Goal: Task Accomplishment & Management: Manage account settings

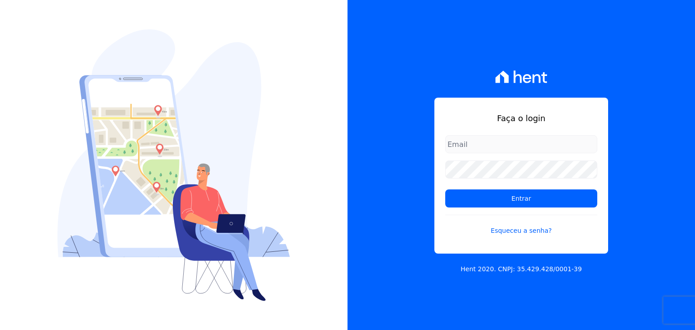
type input "[EMAIL_ADDRESS][DOMAIN_NAME]"
click at [533, 212] on form "taina.mendes@swarealty.com Entrar Esqueceu a senha?" at bounding box center [521, 190] width 152 height 111
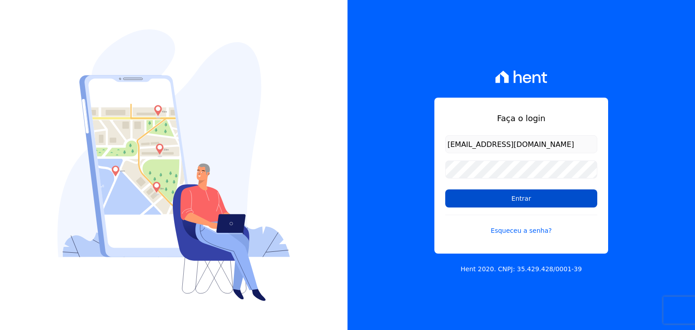
click at [531, 197] on input "Entrar" at bounding box center [521, 199] width 152 height 18
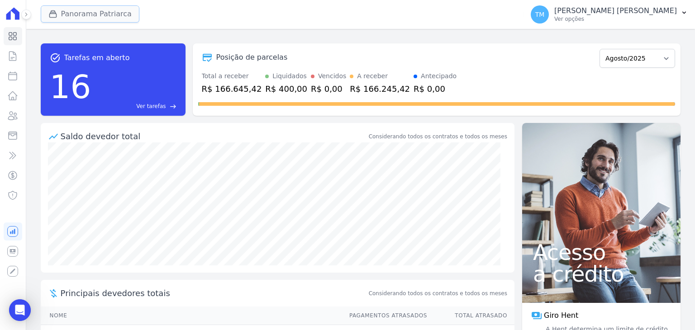
click at [92, 20] on button "Panorama Patriarca" at bounding box center [90, 13] width 99 height 17
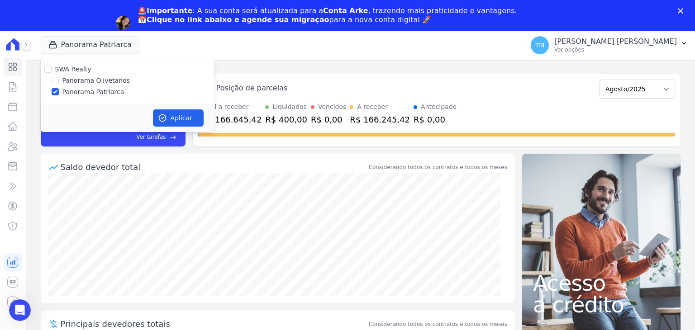
click at [77, 81] on label "Panorama Olivetanos" at bounding box center [95, 81] width 67 height 10
click at [59, 81] on input "Panorama Olivetanos" at bounding box center [55, 80] width 7 height 7
checkbox input "true"
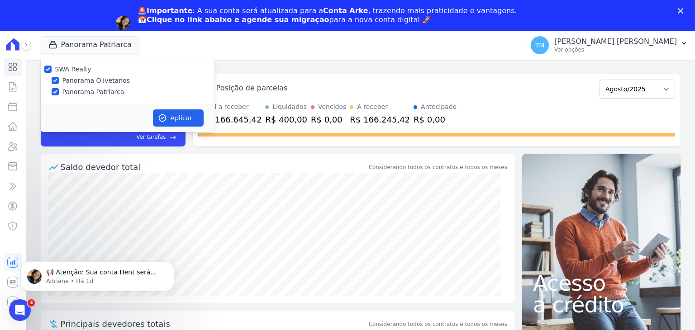
click at [77, 96] on label "Panorama Patriarca" at bounding box center [93, 92] width 62 height 10
click at [59, 95] on input "Panorama Patriarca" at bounding box center [55, 91] width 7 height 7
checkbox input "false"
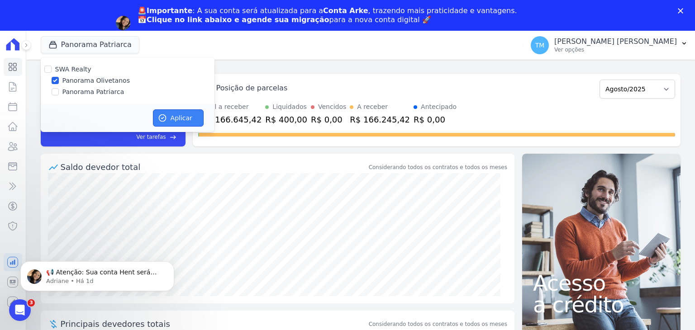
click at [175, 122] on button "Aplicar" at bounding box center [178, 118] width 51 height 17
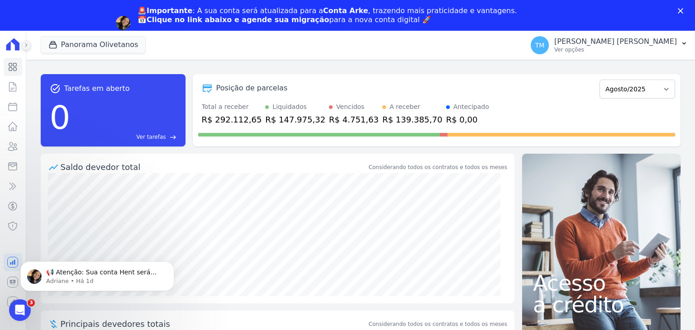
click at [26, 46] on icon at bounding box center [26, 45] width 5 height 5
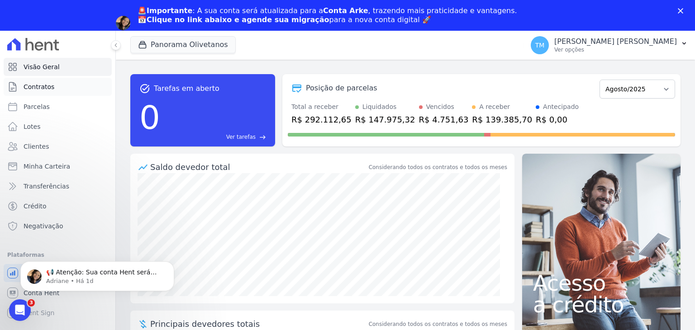
click at [38, 87] on span "Contratos" at bounding box center [39, 86] width 31 height 9
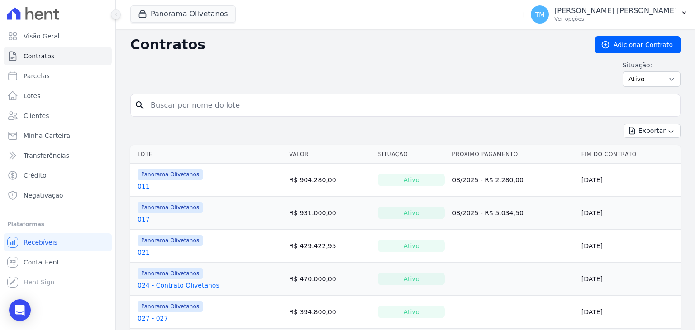
click at [116, 13] on icon at bounding box center [115, 14] width 5 height 5
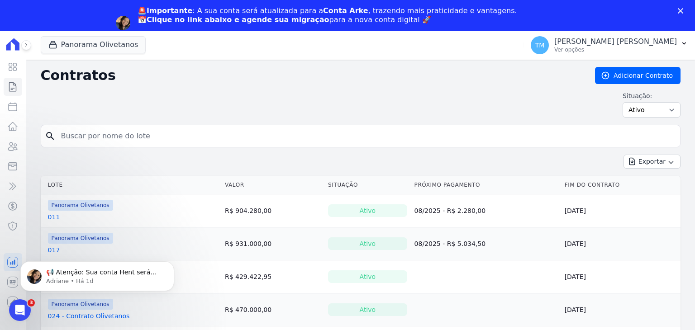
click at [681, 10] on polygon "Fechar" at bounding box center [680, 10] width 5 height 5
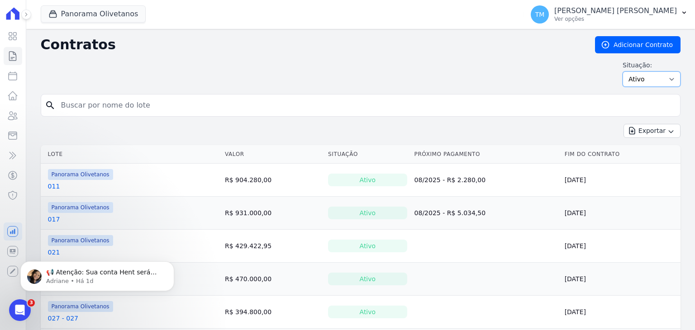
click at [654, 82] on select "Ativo Todos Pausado Distratado Rascunho Expirado Encerrado" at bounding box center [652, 79] width 58 height 15
select select "all"
click at [623, 72] on select "Ativo Todos Pausado Distratado Rascunho Expirado Encerrado" at bounding box center [652, 79] width 58 height 15
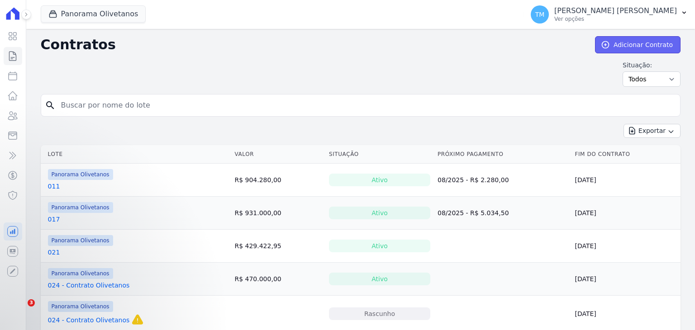
click at [610, 42] on link "Adicionar Contrato" at bounding box center [638, 44] width 86 height 17
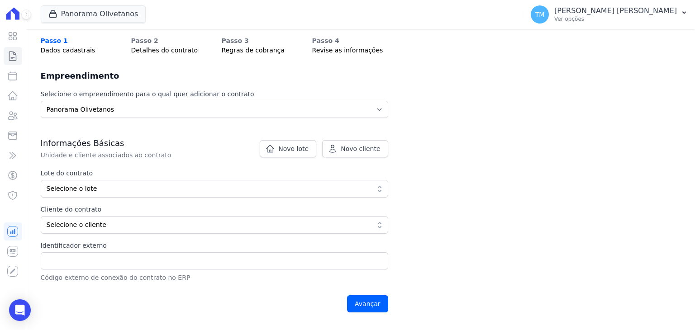
scroll to position [136, 0]
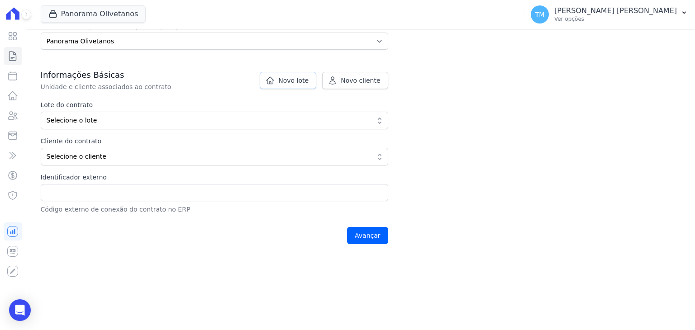
click at [297, 87] on link "Novo lote" at bounding box center [288, 80] width 57 height 17
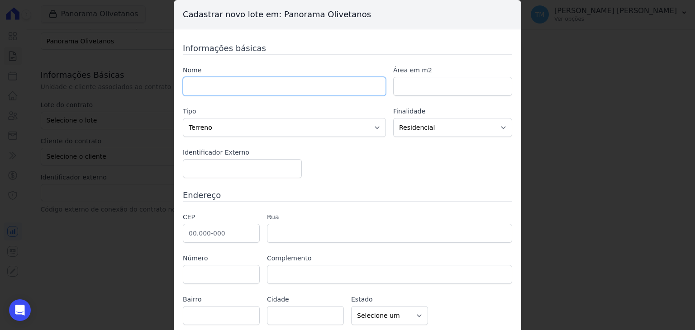
click at [297, 87] on input "text" at bounding box center [284, 86] width 203 height 19
type input "064"
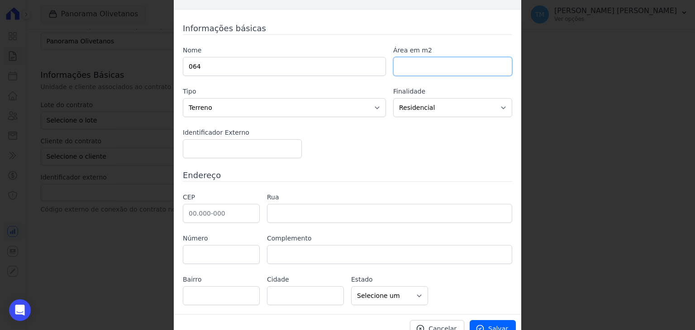
scroll to position [31, 0]
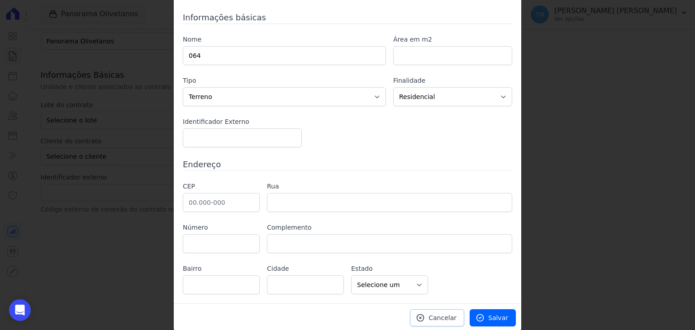
click at [456, 315] on span "Cancelar" at bounding box center [443, 318] width 28 height 9
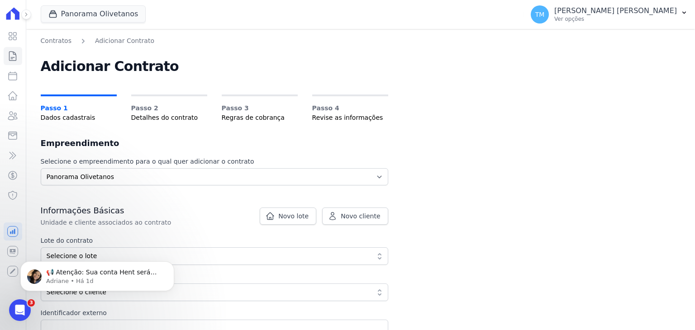
scroll to position [0, 0]
click at [172, 264] on icon "Dismiss notification" at bounding box center [171, 264] width 5 height 5
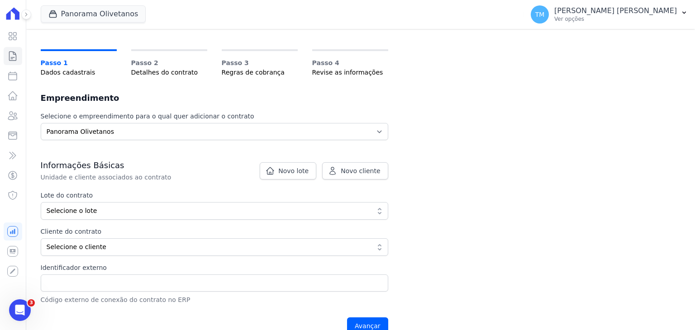
scroll to position [91, 0]
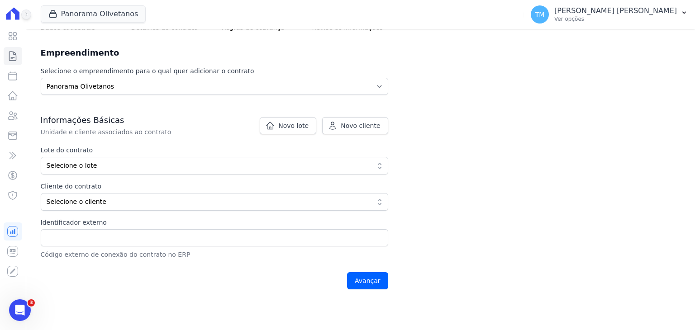
click at [27, 15] on icon at bounding box center [26, 14] width 5 height 5
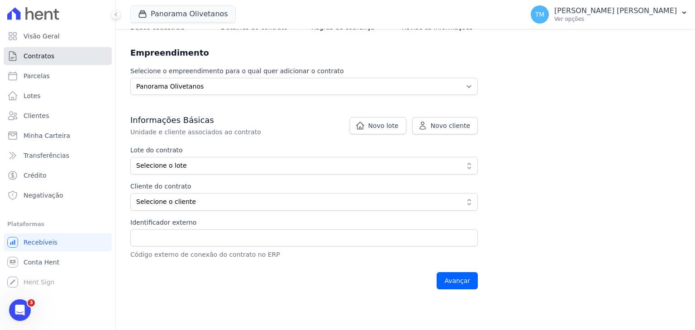
click at [45, 61] on link "Contratos" at bounding box center [58, 56] width 108 height 18
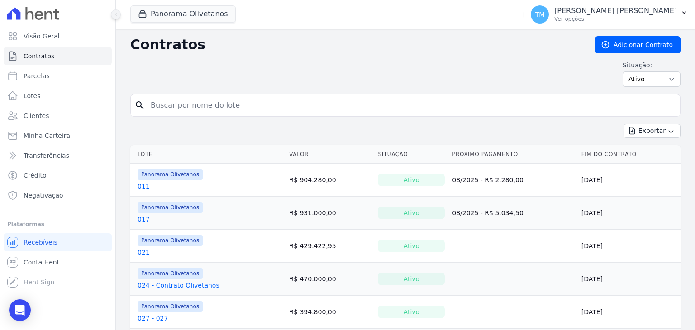
click at [118, 16] on icon at bounding box center [115, 14] width 5 height 5
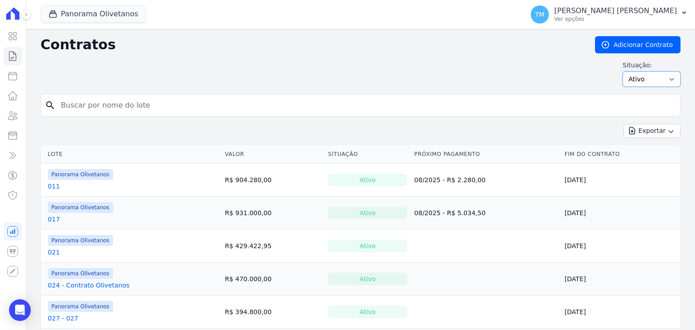
click at [630, 76] on select "Ativo Todos Pausado Distratado Rascunho Expirado Encerrado" at bounding box center [652, 79] width 58 height 15
select select "all"
click at [623, 72] on select "Ativo Todos Pausado Distratado Rascunho Expirado Encerrado" at bounding box center [652, 79] width 58 height 15
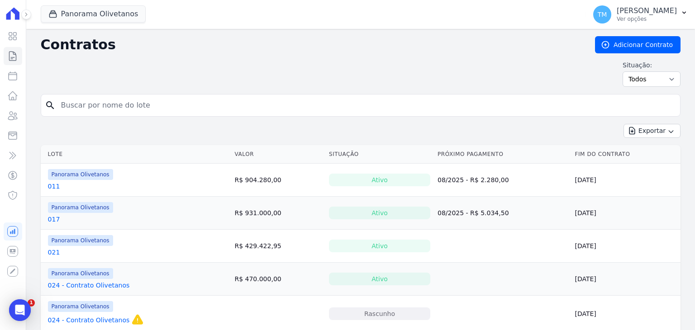
drag, startPoint x: 0, startPoint y: 0, endPoint x: 503, endPoint y: 109, distance: 514.5
click at [503, 109] on input "search" at bounding box center [366, 105] width 621 height 18
type input "064"
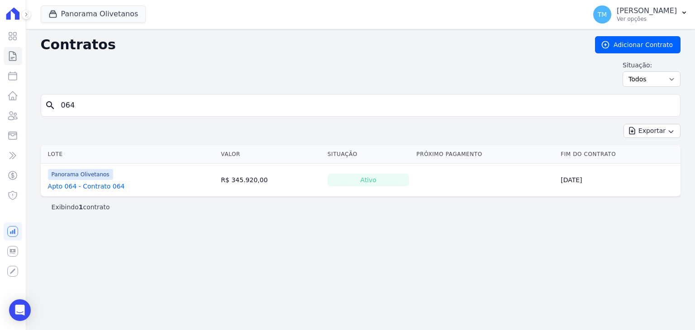
click at [95, 185] on link "Apto 064 - Contrato 064" at bounding box center [86, 186] width 77 height 9
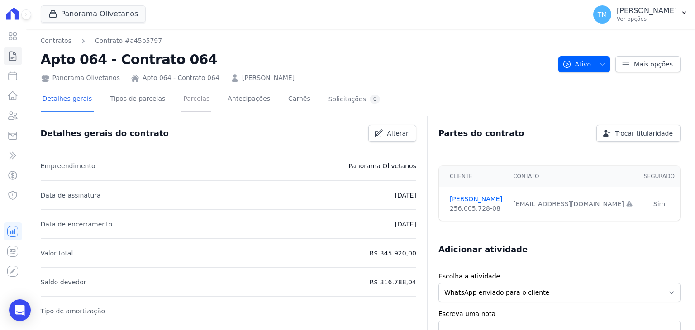
click at [181, 102] on link "Parcelas" at bounding box center [196, 100] width 30 height 24
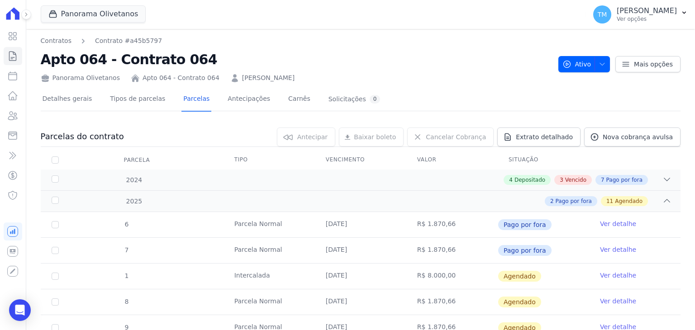
click at [609, 55] on div "Ativo Ativo Pausado Cobranças não serão geradas e você pode retomar o contrato …" at bounding box center [619, 59] width 122 height 25
click at [603, 65] on button "Ativo" at bounding box center [584, 64] width 52 height 16
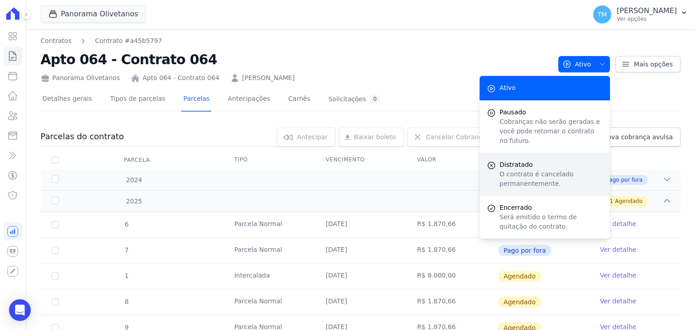
click at [549, 171] on p "O contrato é cancelado permanentemente." at bounding box center [551, 179] width 103 height 19
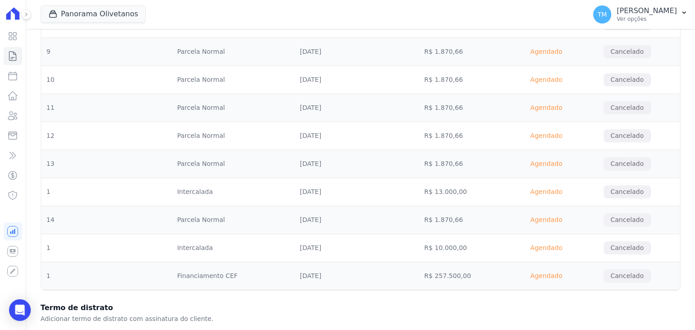
scroll to position [488, 0]
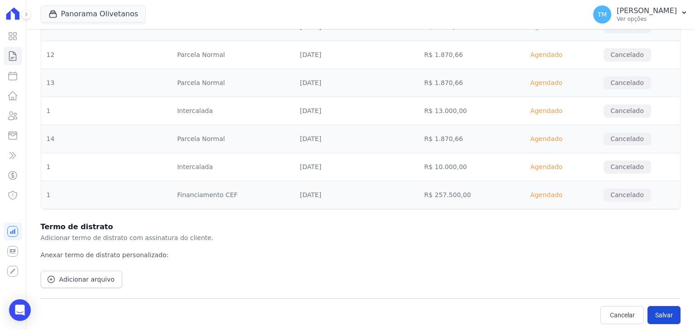
click at [660, 315] on button "Salvar" at bounding box center [664, 315] width 33 height 18
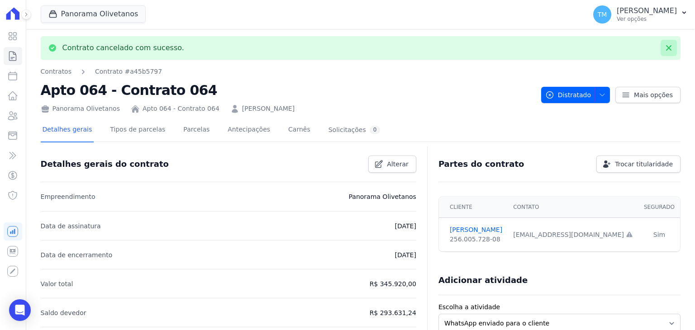
click at [664, 51] on icon at bounding box center [668, 47] width 9 height 9
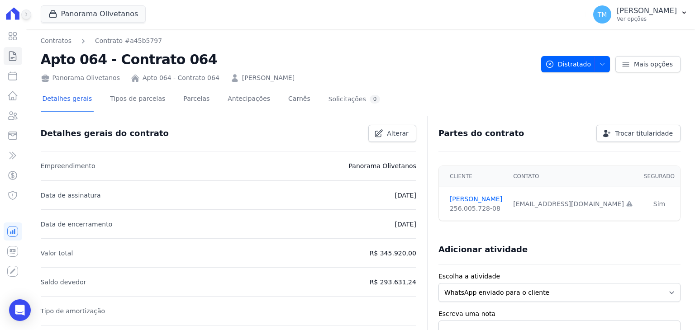
click at [29, 16] on button at bounding box center [26, 15] width 10 height 10
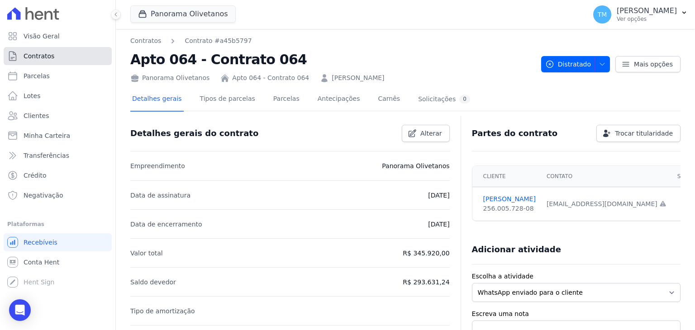
click at [63, 60] on link "Contratos" at bounding box center [58, 56] width 108 height 18
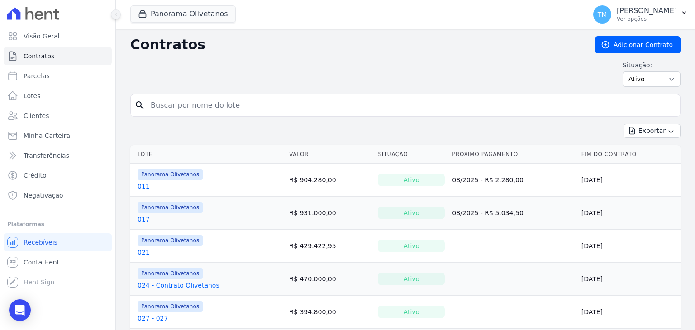
click at [117, 15] on icon at bounding box center [115, 14] width 5 height 5
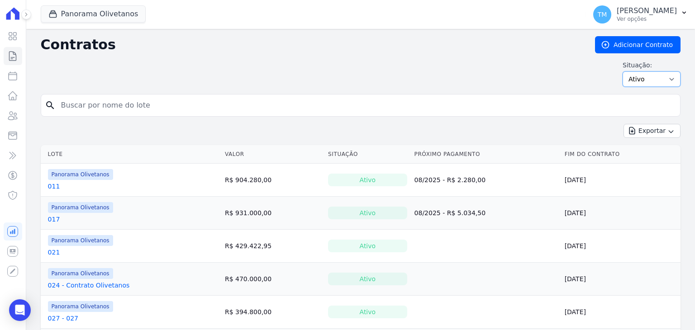
click at [654, 73] on select "Ativo Todos Pausado Distratado Rascunho Expirado Encerrado" at bounding box center [652, 79] width 58 height 15
select select "all"
click at [623, 72] on select "Ativo Todos Pausado Distratado Rascunho Expirado Encerrado" at bounding box center [652, 79] width 58 height 15
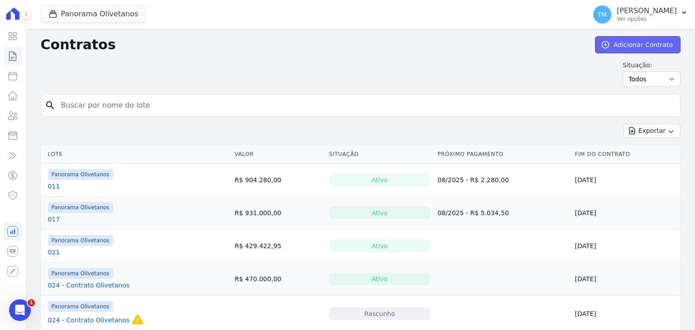
click at [635, 43] on link "Adicionar Contrato" at bounding box center [638, 44] width 86 height 17
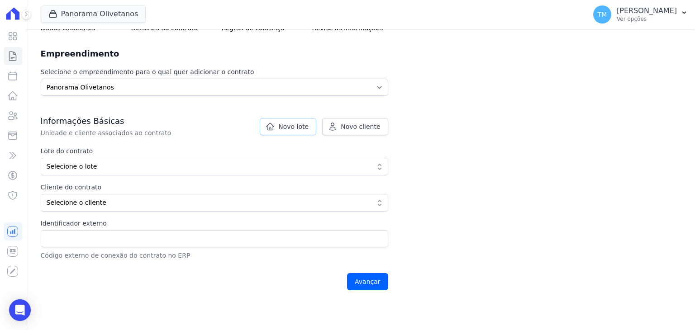
scroll to position [91, 0]
click at [290, 124] on span "Novo lote" at bounding box center [293, 125] width 30 height 9
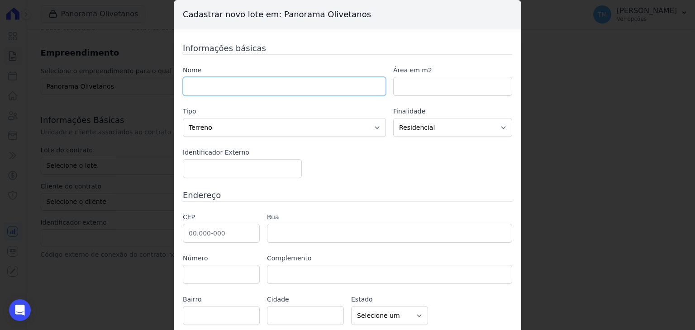
click at [248, 90] on input "text" at bounding box center [284, 86] width 203 height 19
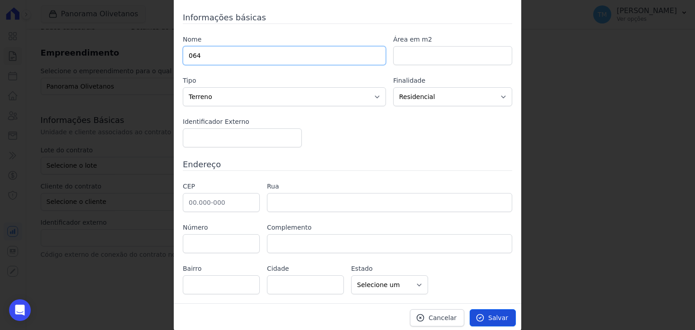
type input "064"
click at [499, 315] on span "Salvar" at bounding box center [498, 318] width 20 height 9
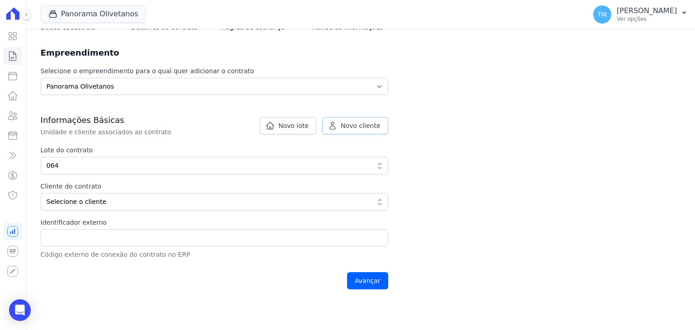
click at [373, 122] on span "Novo cliente" at bounding box center [360, 125] width 39 height 9
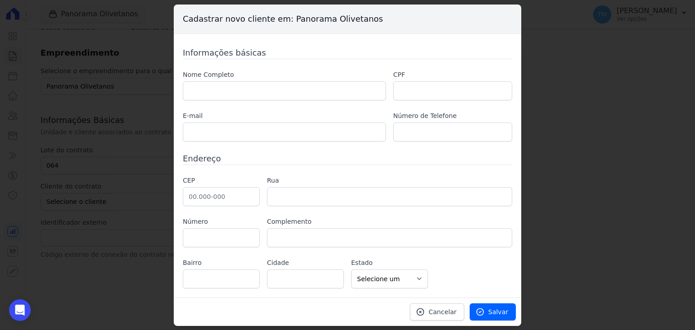
click at [308, 102] on div "Nome Completo CPF E-mail Número de Telefone" at bounding box center [347, 106] width 329 height 72
click at [308, 92] on input "text" at bounding box center [284, 90] width 203 height 19
paste input "[PERSON_NAME] DIVINO"
type input "[PERSON_NAME] DIVINO"
paste input "409.071.728-06"
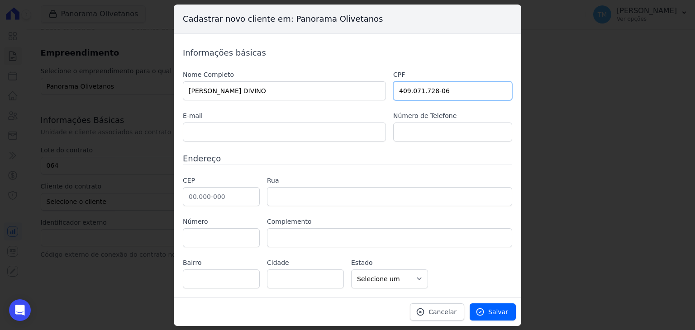
type input "409.071.728-06"
drag, startPoint x: 335, startPoint y: 131, endPoint x: 330, endPoint y: 123, distance: 9.5
click at [335, 131] on input "text" at bounding box center [284, 132] width 203 height 19
paste input "[EMAIL_ADDRESS][DOMAIN_NAME]"
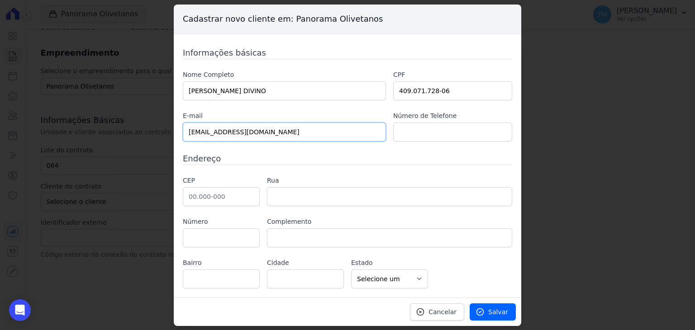
type input "[EMAIL_ADDRESS][DOMAIN_NAME]"
paste input "11 98508-0624"
type input "11 98508-0624"
paste input "03.649-040"
type input "03.649-040"
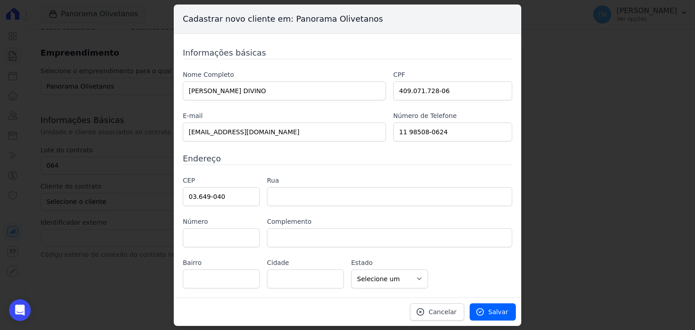
type input "Rua Cumai"
type input "Vila Esperança"
type input "São Paulo"
select select "SP"
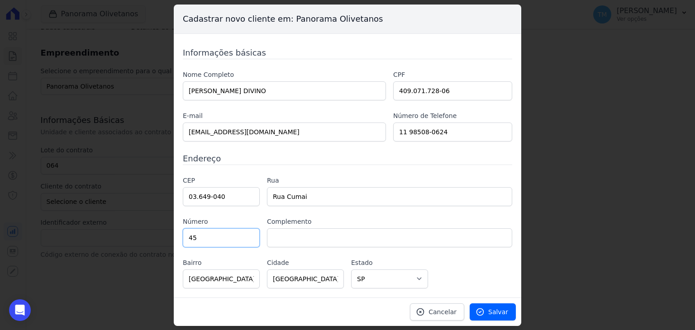
type input "45"
paste input "APTO 17"
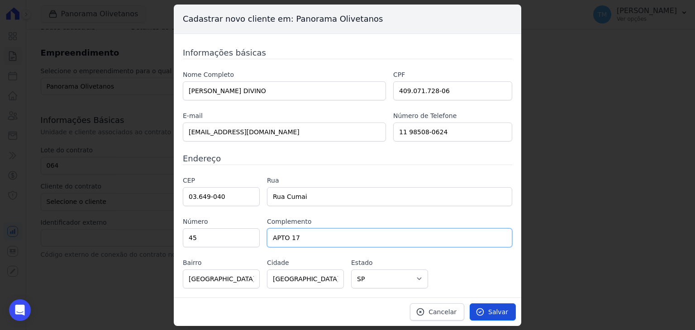
type input "APTO 17"
click at [495, 310] on span "Salvar" at bounding box center [498, 312] width 20 height 9
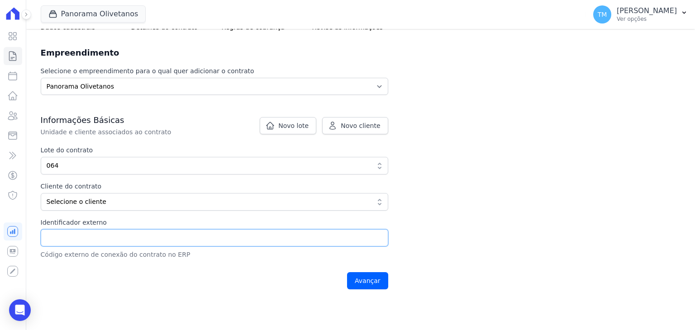
click at [113, 236] on input "Identificador externo" at bounding box center [215, 237] width 348 height 17
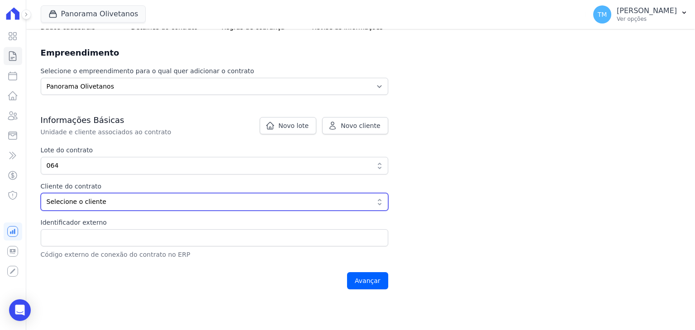
click at [219, 204] on span "Selecione o cliente" at bounding box center [208, 202] width 323 height 10
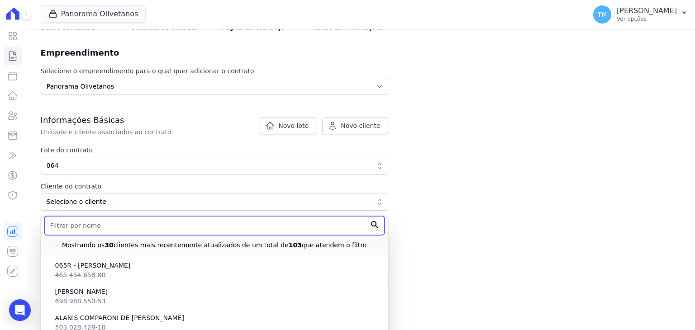
click at [204, 231] on input "text" at bounding box center [214, 225] width 340 height 19
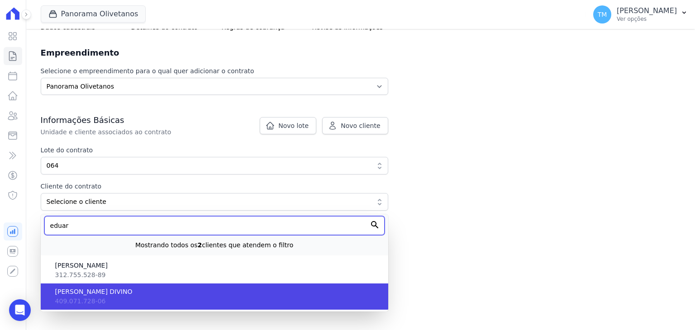
type input "eduar"
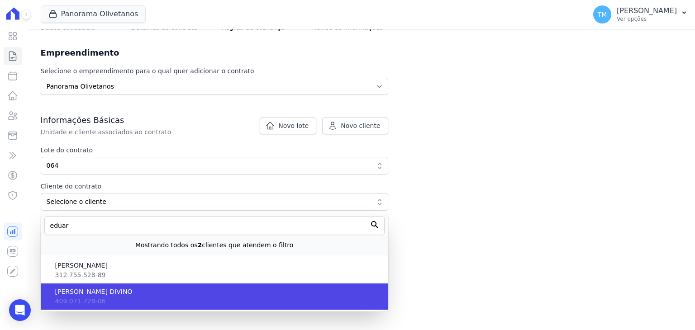
click at [148, 296] on li "EDUARDA GOMES DIVINO 409.071.728-06" at bounding box center [215, 297] width 348 height 26
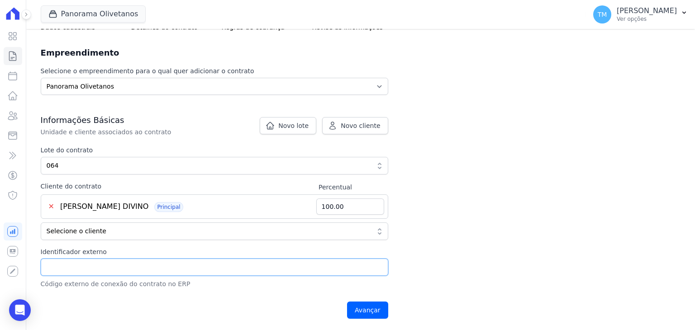
click at [243, 270] on input "Identificador externo" at bounding box center [215, 267] width 348 height 17
type input "064"
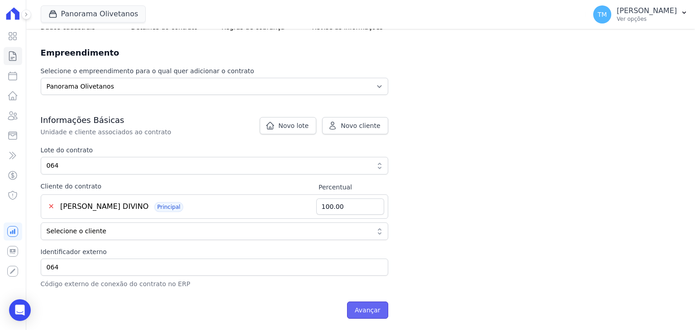
click at [386, 305] on input "Avançar" at bounding box center [367, 310] width 41 height 17
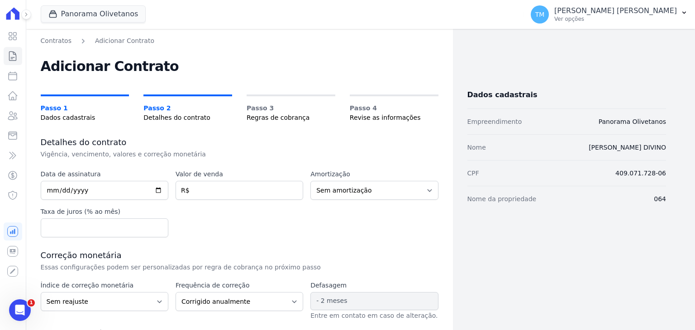
scroll to position [91, 0]
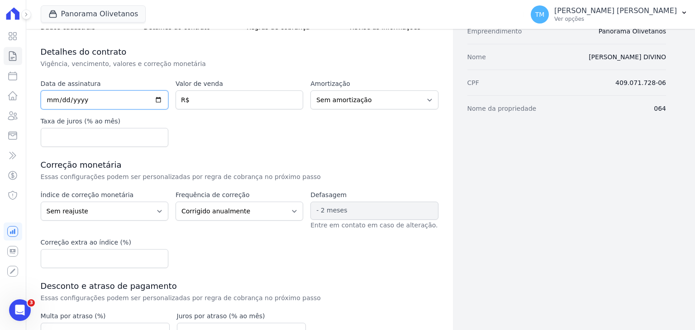
click at [154, 101] on input "date" at bounding box center [105, 100] width 128 height 19
type input "2025-08-01"
click at [268, 101] on input "number" at bounding box center [240, 100] width 128 height 19
click at [248, 106] on input "number" at bounding box center [240, 100] width 128 height 19
type input "363780.00"
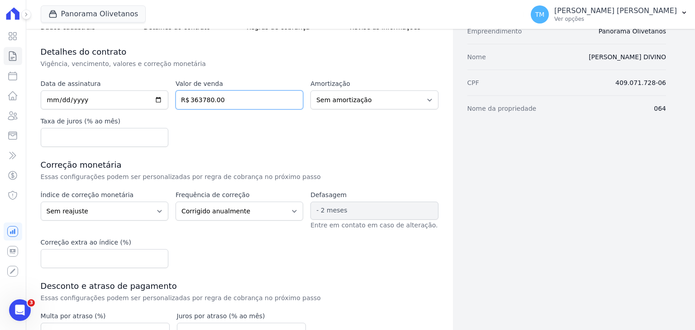
scroll to position [136, 0]
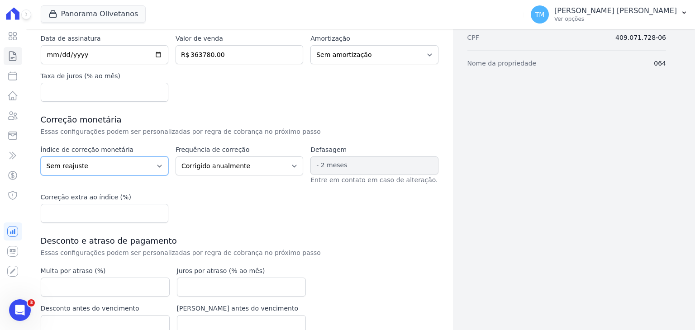
click at [157, 167] on select "Sem reajuste Média dos últimos 12 meses acumulado de INCCM Média dos últimos 12…" at bounding box center [105, 166] width 128 height 19
select select "inccdi"
click at [41, 157] on select "Sem reajuste Média dos últimos 12 meses acumulado de INCCM Média dos últimos 12…" at bounding box center [105, 166] width 128 height 19
click at [253, 167] on select "Corrigido semestralmente Corrigido mensalmente Corrigido anualmente" at bounding box center [240, 166] width 128 height 19
select select "monthly"
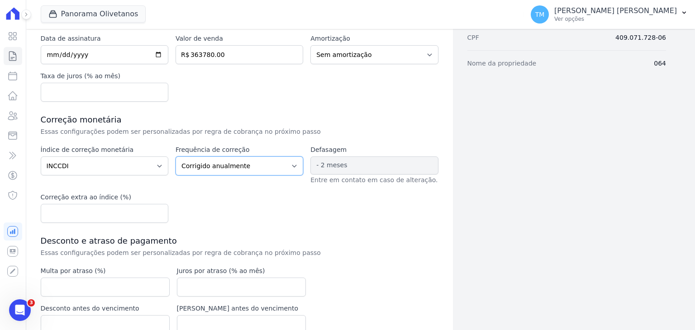
click at [176, 157] on select "Corrigido semestralmente Corrigido mensalmente Corrigido anualmente" at bounding box center [240, 166] width 128 height 19
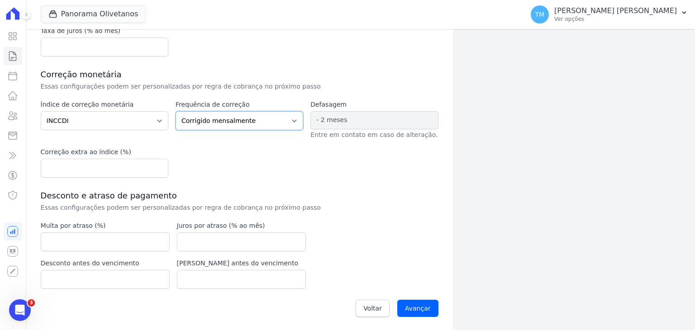
scroll to position [181, 0]
click at [147, 236] on input "number" at bounding box center [105, 242] width 129 height 19
type input "2"
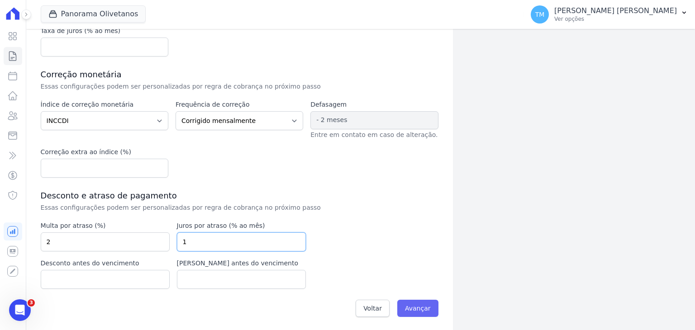
type input "1"
click at [421, 312] on input "Avançar" at bounding box center [417, 308] width 41 height 17
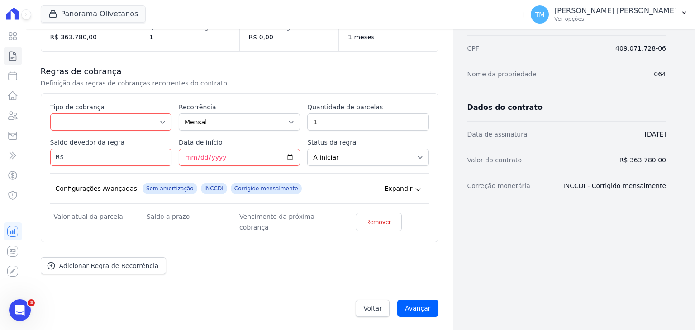
scroll to position [125, 0]
click at [164, 123] on select "Parcela Normal Entrada Sinal Intercalada Chaves Pré-chaves Pós-chaves Impostos …" at bounding box center [110, 121] width 121 height 17
select select "deposit"
click at [50, 113] on select "Parcela Normal Entrada Sinal Intercalada Chaves Pré-chaves Pós-chaves Impostos …" at bounding box center [110, 121] width 121 height 17
click at [144, 157] on input "Saldo devedor da regra" at bounding box center [110, 156] width 121 height 17
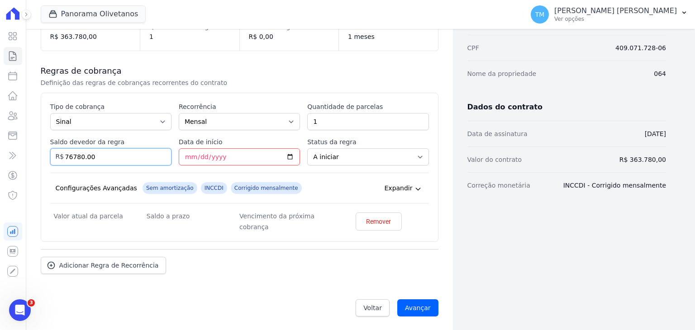
type input "76780.00"
click at [290, 156] on input "Data de início" at bounding box center [239, 156] width 121 height 17
type input "[DATE]"
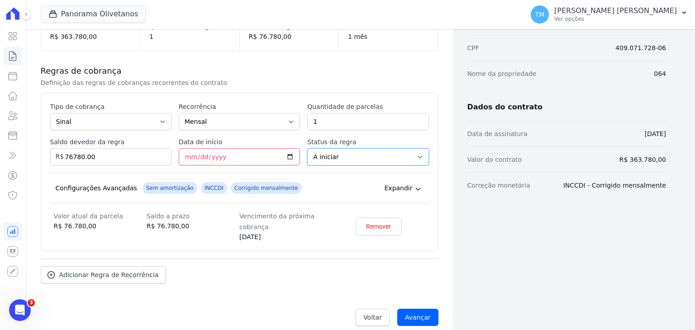
click at [348, 159] on select "A iniciar Em aberto" at bounding box center [367, 156] width 121 height 17
click at [307, 148] on select "A iniciar Em aberto" at bounding box center [367, 156] width 121 height 17
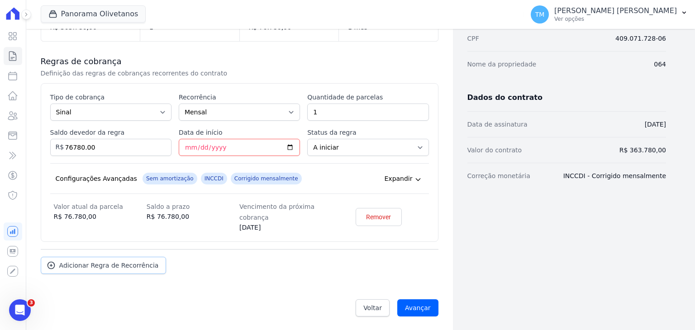
click at [107, 265] on span "Adicionar Regra de Recorrência" at bounding box center [109, 265] width 100 height 9
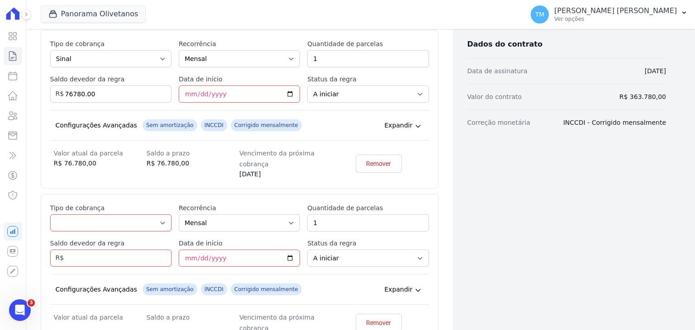
scroll to position [225, 0]
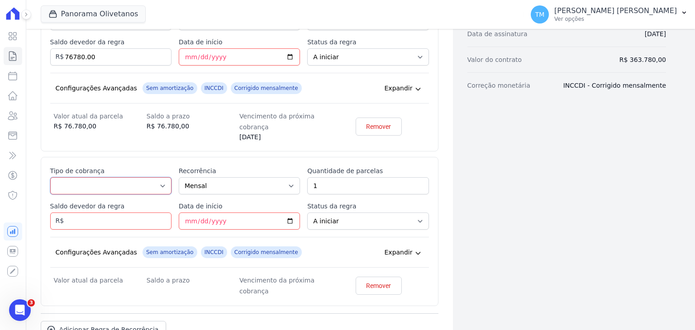
click at [129, 185] on select "Parcela Normal Entrada Sinal Intercalada Chaves Pré-chaves Pós-chaves Impostos …" at bounding box center [110, 185] width 121 height 17
select select "standard"
click at [50, 177] on select "Parcela Normal Entrada Sinal Intercalada Chaves Pré-chaves Pós-chaves Impostos …" at bounding box center [110, 185] width 121 height 17
click at [143, 222] on input "Saldo devedor da regra" at bounding box center [110, 221] width 121 height 17
type input "50000.00"
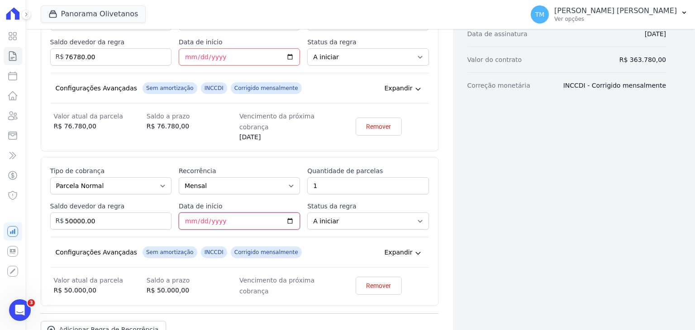
click at [288, 222] on input "Data de início" at bounding box center [239, 221] width 121 height 17
type input "2025-09-22"
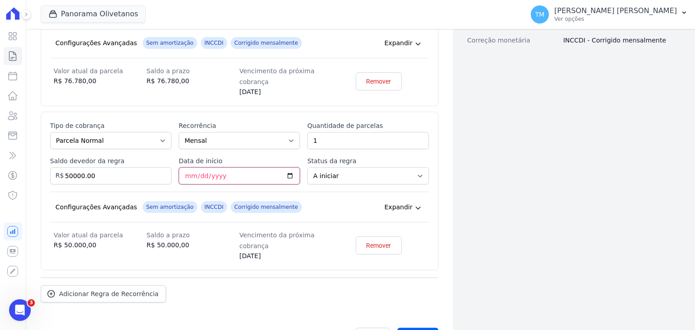
scroll to position [299, 0]
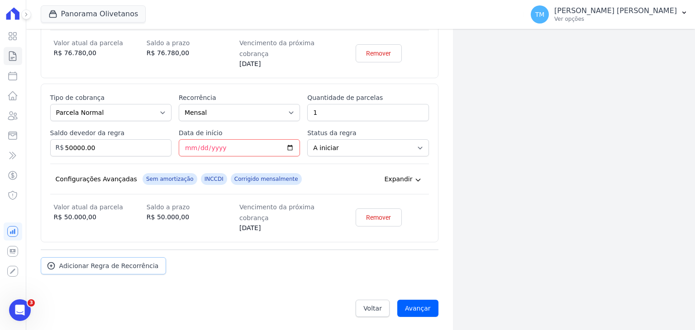
click at [114, 271] on link "Adicionar Regra de Recorrência" at bounding box center [104, 266] width 126 height 17
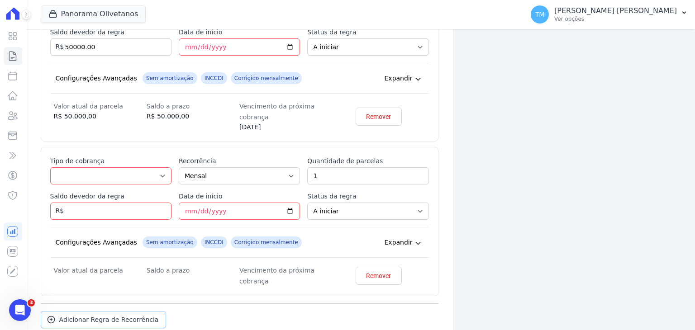
scroll to position [434, 0]
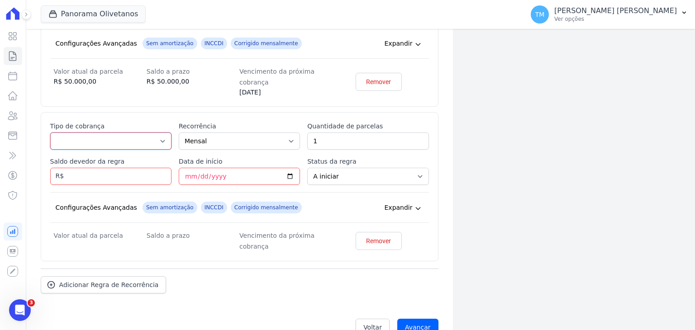
click at [149, 142] on select "Parcela Normal Entrada Sinal Intercalada Chaves Pré-chaves Pós-chaves Impostos …" at bounding box center [110, 141] width 121 height 17
select select "standard"
click at [50, 133] on select "Parcela Normal Entrada Sinal Intercalada Chaves Pré-chaves Pós-chaves Impostos …" at bounding box center [110, 141] width 121 height 17
click at [130, 172] on input "Saldo devedor da regra" at bounding box center [110, 176] width 121 height 17
type input "50000.00"
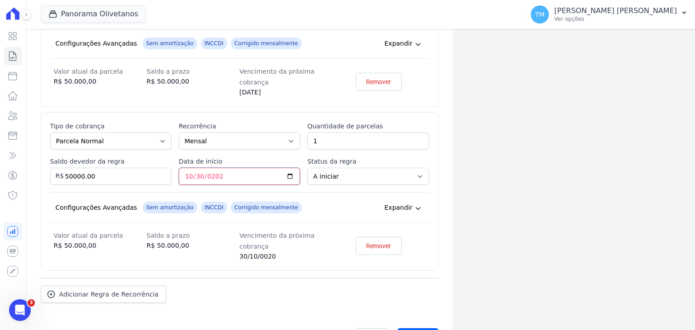
type input "2025-10-30"
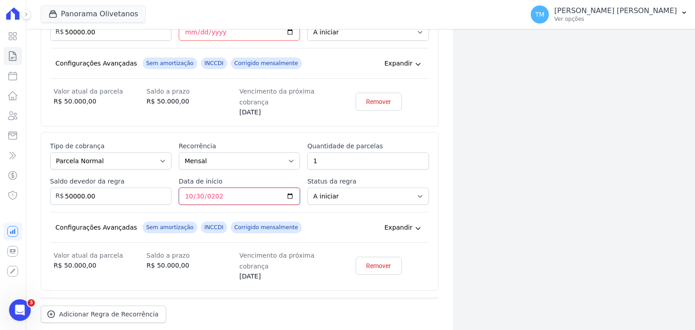
scroll to position [463, 0]
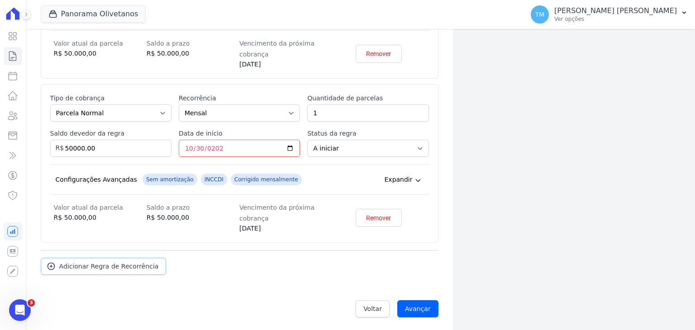
click at [142, 262] on span "Adicionar Regra de Recorrência" at bounding box center [109, 266] width 100 height 9
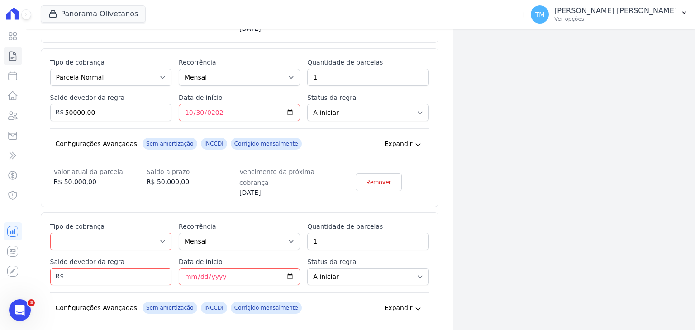
scroll to position [553, 0]
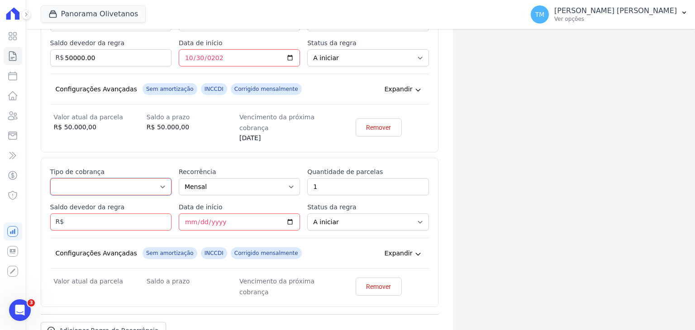
click at [145, 191] on select "Parcela Normal Entrada Sinal Intercalada Chaves Pré-chaves Pós-chaves Impostos …" at bounding box center [110, 186] width 121 height 17
select select "financing"
click at [50, 178] on select "Parcela Normal Entrada Sinal Intercalada Chaves Pré-chaves Pós-chaves Impostos …" at bounding box center [110, 186] width 121 height 17
click at [130, 216] on input "Saldo devedor da regra" at bounding box center [110, 222] width 121 height 17
type input "186900.00"
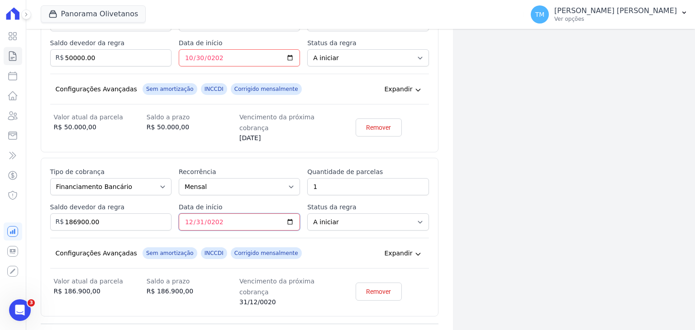
type input "2025-12-31"
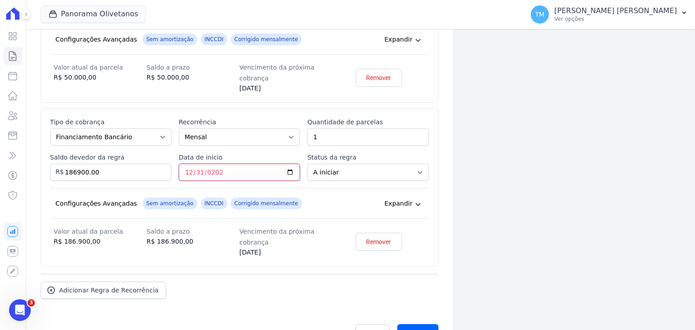
scroll to position [626, 0]
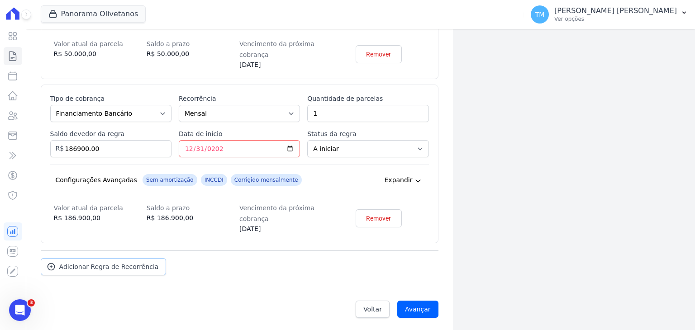
click at [107, 268] on span "Adicionar Regra de Recorrência" at bounding box center [109, 266] width 100 height 9
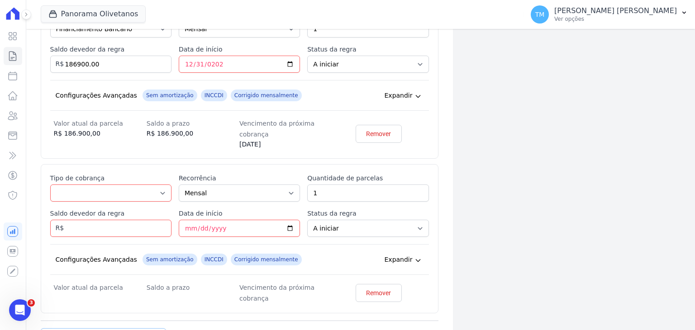
scroll to position [762, 0]
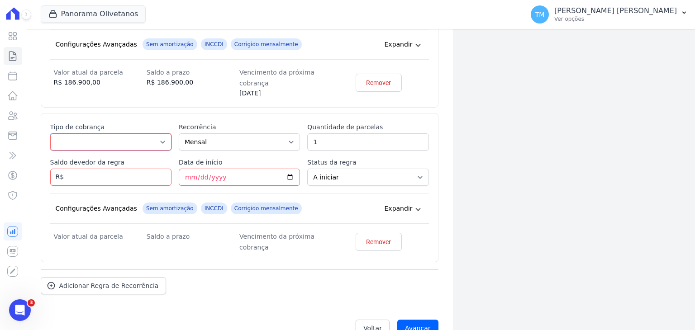
click at [148, 140] on select "Parcela Normal Entrada Sinal Intercalada Chaves Pré-chaves Pós-chaves Impostos …" at bounding box center [110, 142] width 121 height 17
select select "interleaved"
click at [50, 134] on select "Parcela Normal Entrada Sinal Intercalada Chaves Pré-chaves Pós-chaves Impostos …" at bounding box center [110, 142] width 121 height 17
click at [116, 179] on input "Saldo devedor da regra" at bounding box center [110, 177] width 121 height 17
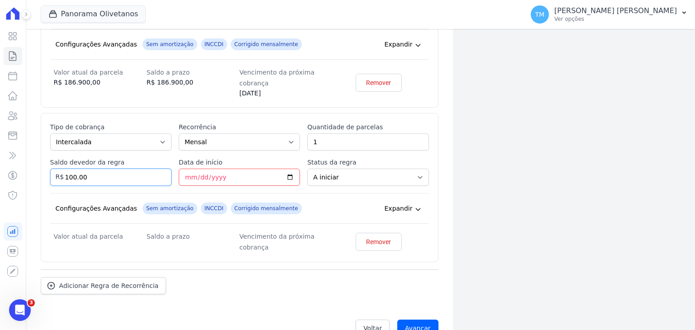
type input "100.00"
click at [184, 176] on input "Data de início" at bounding box center [239, 177] width 121 height 17
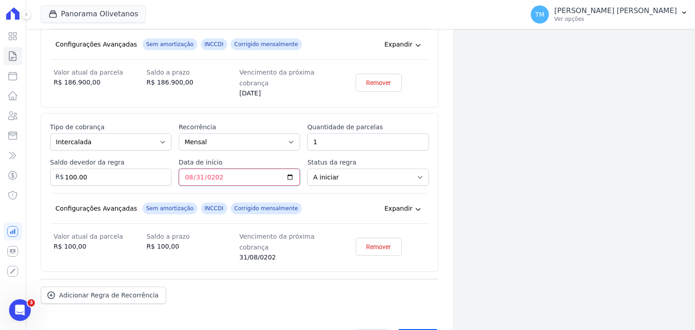
type input "[DATE]"
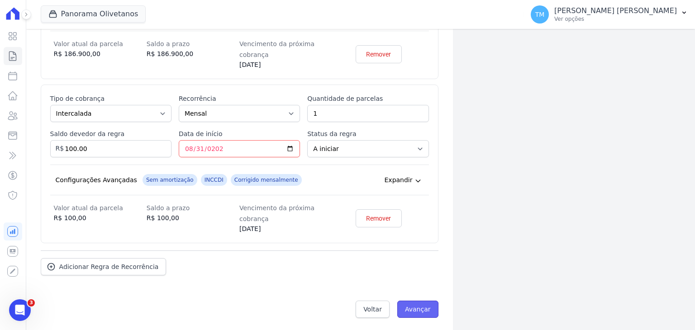
click at [422, 308] on input "Avançar" at bounding box center [417, 309] width 41 height 17
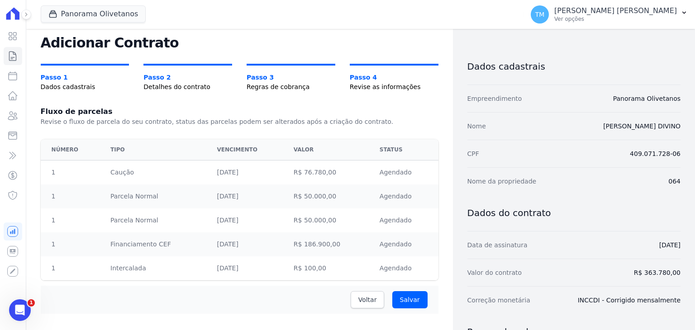
scroll to position [45, 0]
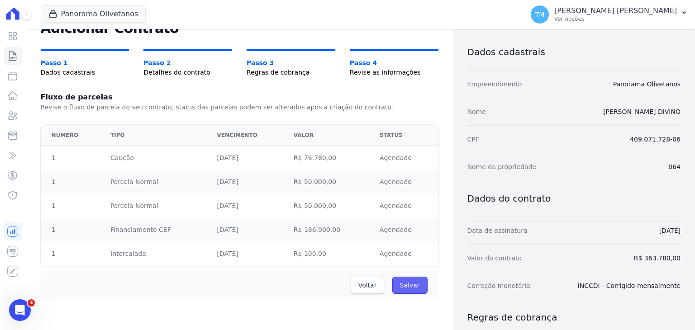
click at [410, 292] on input "Salvar" at bounding box center [409, 285] width 35 height 17
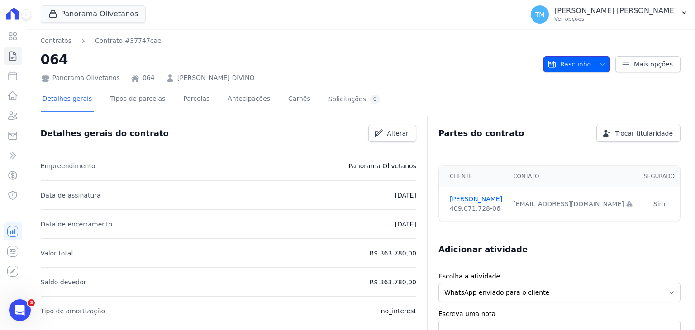
click at [590, 63] on button "Rascunho" at bounding box center [577, 64] width 67 height 16
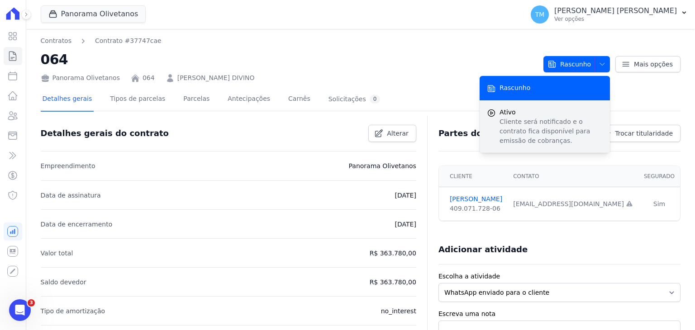
click at [566, 118] on p "Cliente será notificado e o contrato fica disponível para emissão de cobranças." at bounding box center [551, 131] width 103 height 29
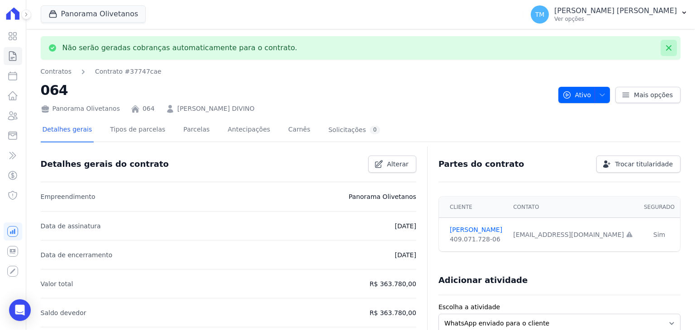
click at [664, 50] on icon at bounding box center [668, 47] width 9 height 9
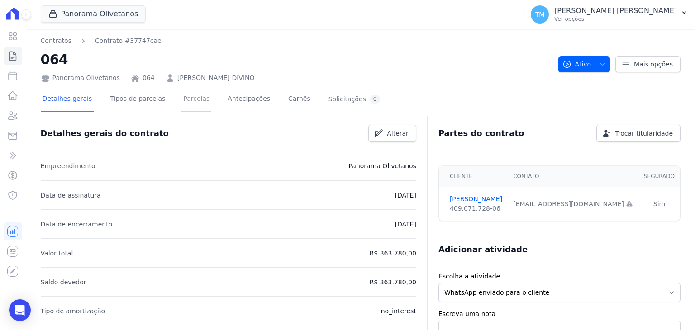
click at [190, 104] on link "Parcelas" at bounding box center [196, 100] width 30 height 24
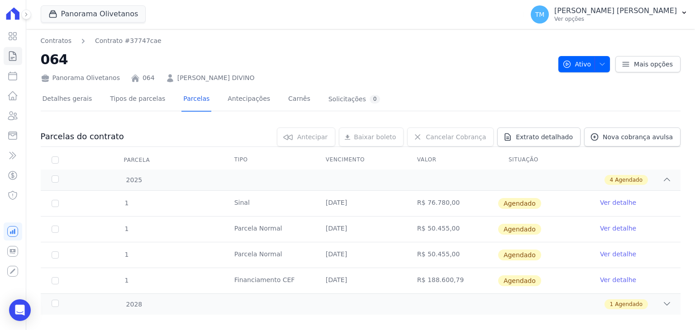
scroll to position [11, 0]
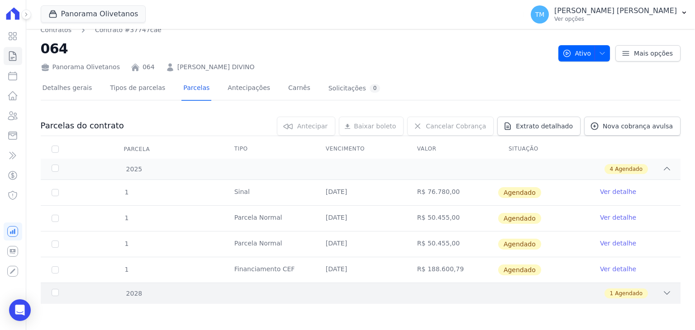
click at [663, 289] on icon at bounding box center [667, 293] width 9 height 9
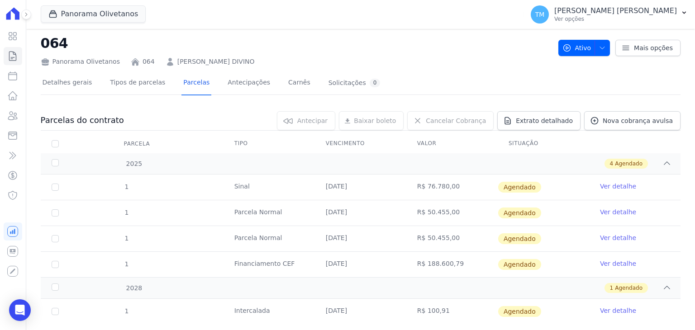
scroll to position [0, 0]
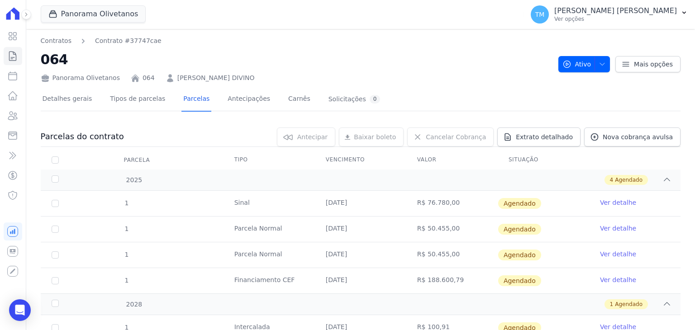
click at [601, 230] on link "Ver detalhe" at bounding box center [618, 228] width 36 height 9
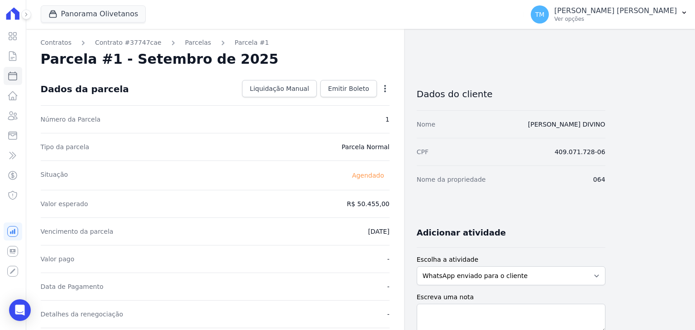
click at [386, 92] on icon "button" at bounding box center [385, 88] width 9 height 9
click at [369, 107] on link "Alterar" at bounding box center [346, 101] width 80 height 16
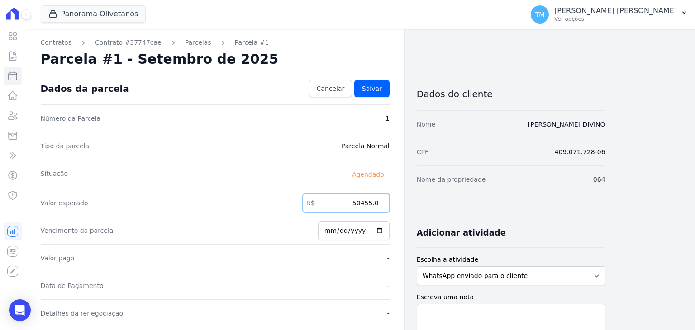
drag, startPoint x: 355, startPoint y: 203, endPoint x: 396, endPoint y: 203, distance: 40.7
click at [396, 203] on div "Contratos Contrato #37747cae Parcelas Parcela #1 Parcela #1 - Setembro de 2025 …" at bounding box center [215, 319] width 378 height 581
type input "50000"
click at [369, 88] on span "Salvar" at bounding box center [372, 88] width 20 height 9
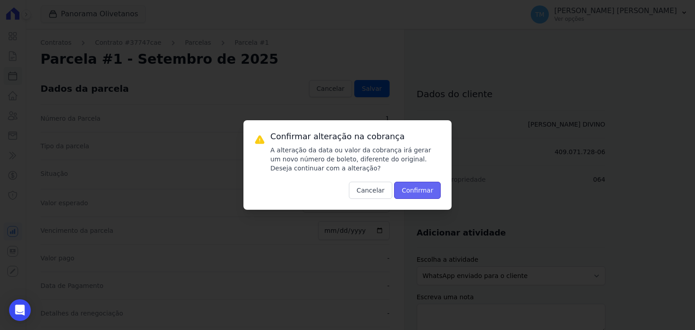
click at [421, 191] on button "Confirmar" at bounding box center [417, 190] width 47 height 17
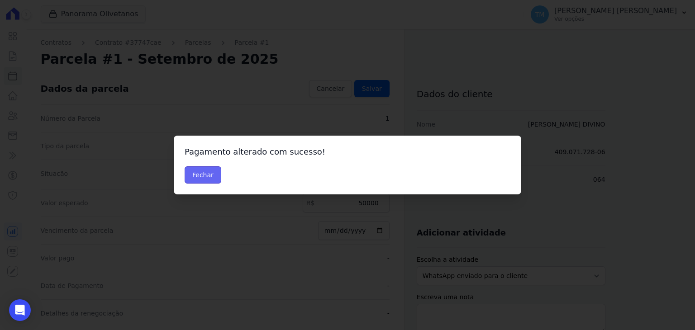
click at [205, 180] on button "Fechar" at bounding box center [203, 175] width 37 height 17
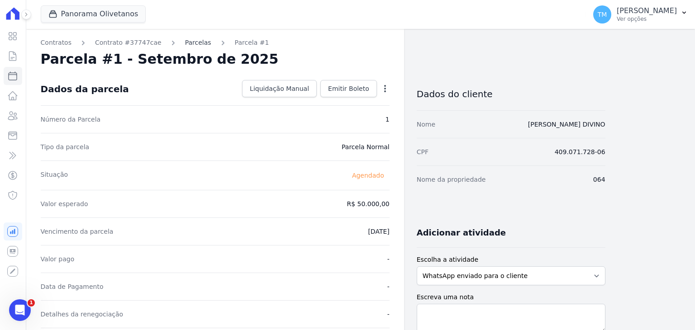
click at [185, 47] on link "Parcelas" at bounding box center [198, 43] width 26 height 10
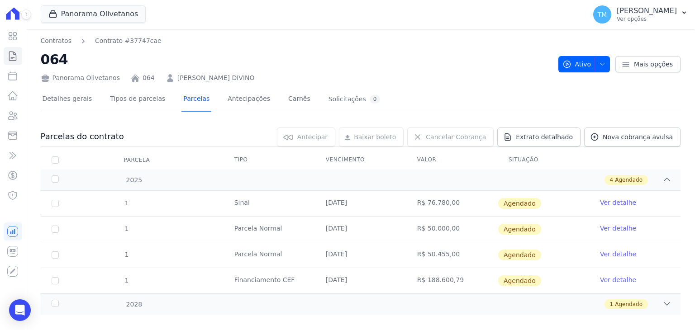
click at [601, 255] on link "Ver detalhe" at bounding box center [618, 254] width 36 height 9
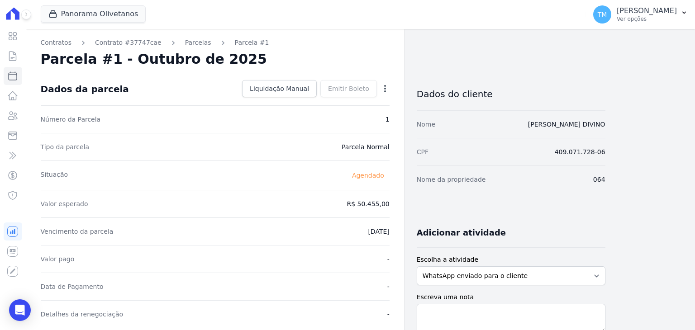
click at [381, 86] on icon "button" at bounding box center [385, 88] width 9 height 9
click at [380, 102] on link "Alterar" at bounding box center [346, 101] width 80 height 16
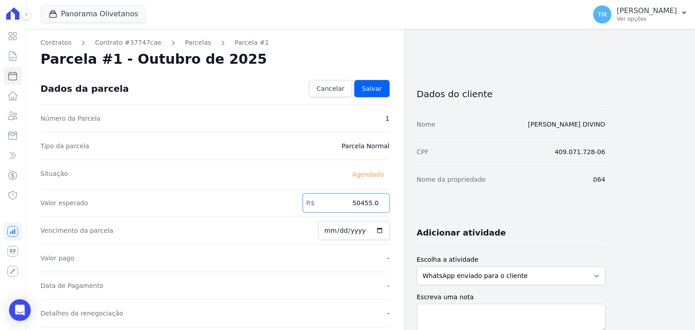
drag, startPoint x: 349, startPoint y: 205, endPoint x: 396, endPoint y: 207, distance: 47.1
click at [396, 207] on div "Contratos Contrato #37747cae Parcelas Parcela #1 Parcela #1 - Outubro de 2025 C…" at bounding box center [215, 319] width 378 height 581
type input "50000"
click at [348, 236] on input "2025-10-30" at bounding box center [354, 230] width 72 height 19
click at [384, 96] on link "Salvar" at bounding box center [371, 88] width 35 height 17
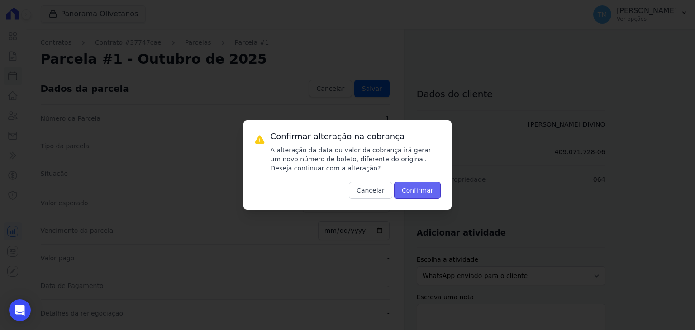
click at [417, 184] on button "Confirmar" at bounding box center [417, 190] width 47 height 17
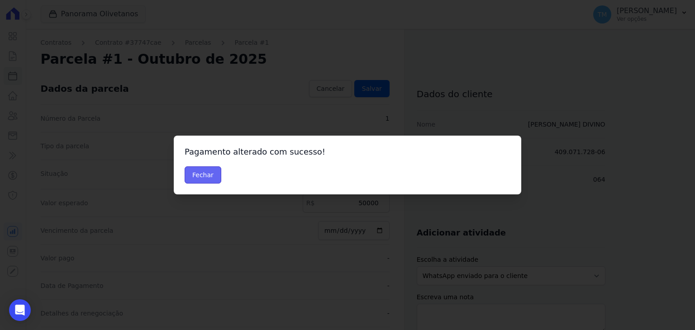
click at [209, 175] on button "Fechar" at bounding box center [203, 175] width 37 height 17
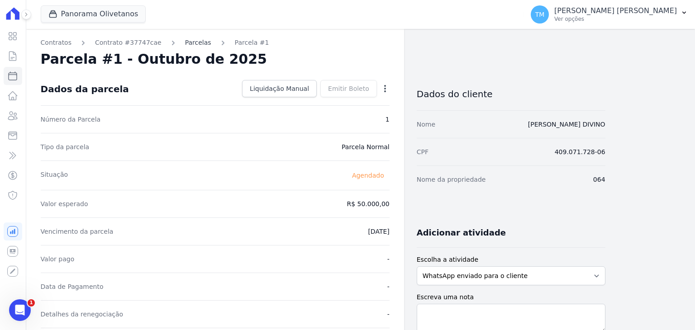
click at [192, 39] on link "Parcelas" at bounding box center [198, 43] width 26 height 10
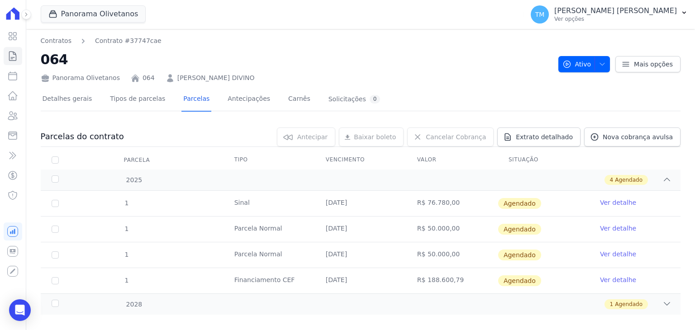
click at [606, 277] on link "Ver detalhe" at bounding box center [618, 280] width 36 height 9
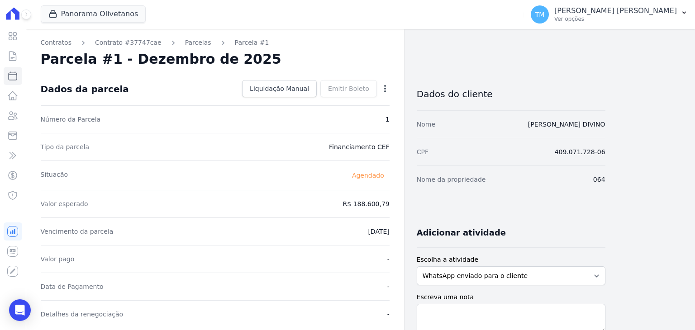
click at [391, 91] on div "Contratos Contrato #37747cae Parcelas Parcela #1 Parcela #1 - Dezembro de 2025 …" at bounding box center [215, 320] width 378 height 582
click at [386, 90] on icon "button" at bounding box center [385, 88] width 9 height 9
click at [378, 105] on link "Alterar" at bounding box center [346, 101] width 80 height 16
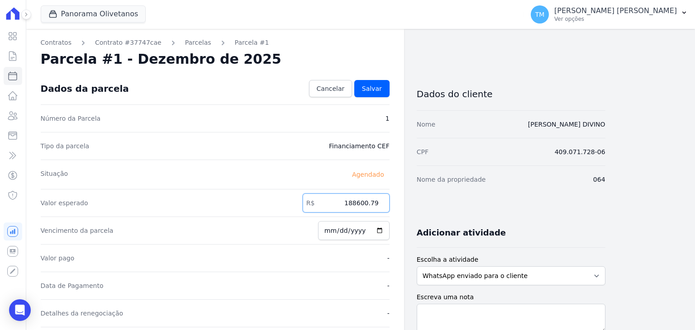
drag, startPoint x: 343, startPoint y: 205, endPoint x: 368, endPoint y: 204, distance: 24.9
click at [368, 204] on input "188600.79" at bounding box center [346, 203] width 87 height 19
type input "9"
type input "186900.00"
click at [369, 97] on div "Dados da parcela Cancelar Salvar" at bounding box center [215, 89] width 349 height 32
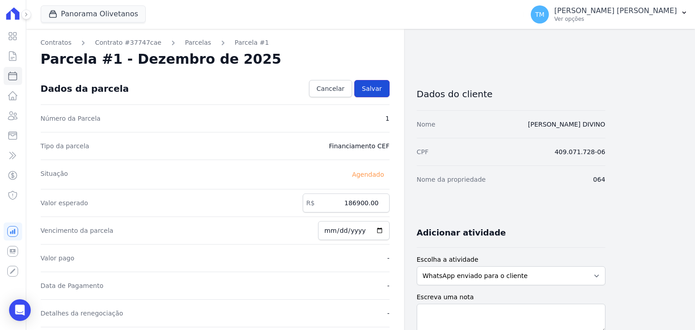
click at [369, 92] on span "Salvar" at bounding box center [372, 88] width 20 height 9
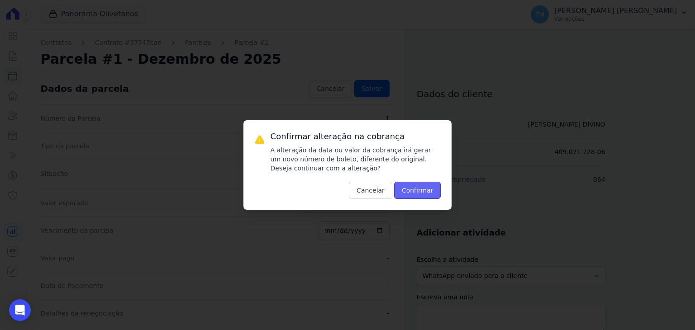
click at [419, 195] on button "Confirmar" at bounding box center [417, 190] width 47 height 17
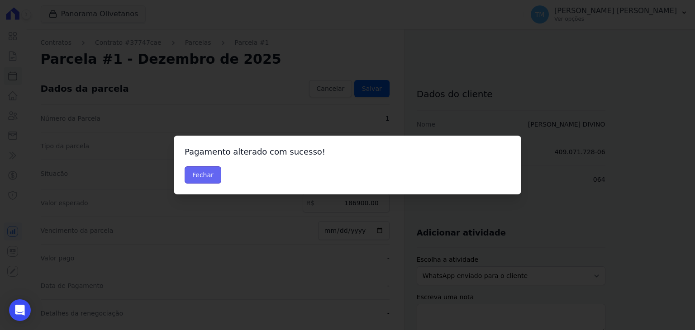
click at [201, 171] on button "Fechar" at bounding box center [203, 175] width 37 height 17
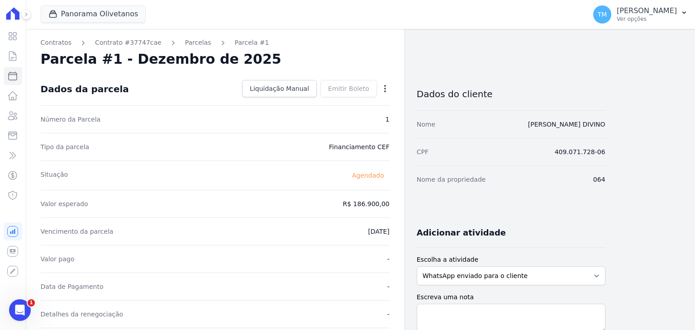
click at [190, 48] on div "Contratos Contrato #37747cae Parcelas Parcela #1 Parcela #1 - Dezembro de 2025 …" at bounding box center [215, 320] width 378 height 582
click at [190, 44] on link "Parcelas" at bounding box center [198, 43] width 26 height 10
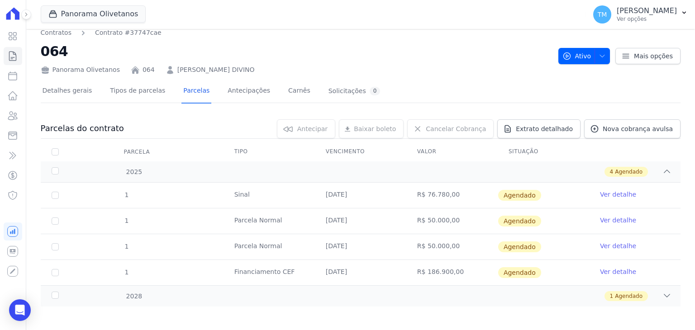
scroll to position [11, 0]
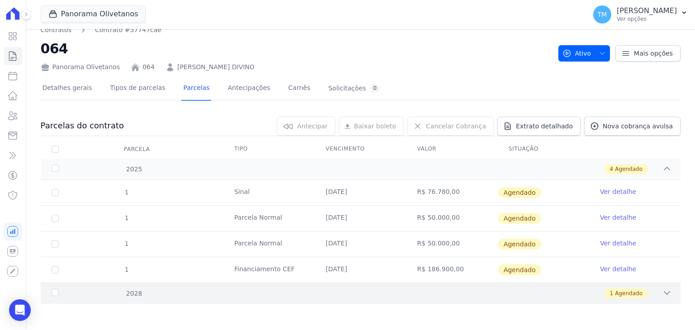
click at [654, 290] on div "1 Agendado" at bounding box center [391, 294] width 559 height 10
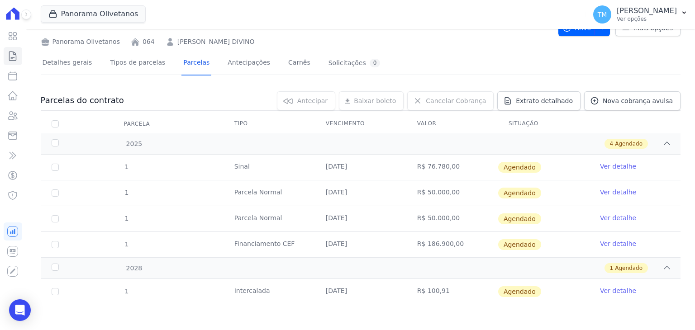
click at [610, 289] on link "Ver detalhe" at bounding box center [618, 290] width 36 height 9
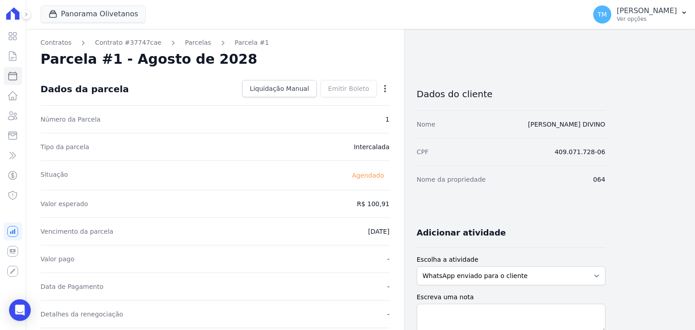
click at [384, 87] on icon "button" at bounding box center [385, 88] width 9 height 9
click at [355, 105] on link "Alterar" at bounding box center [346, 101] width 80 height 16
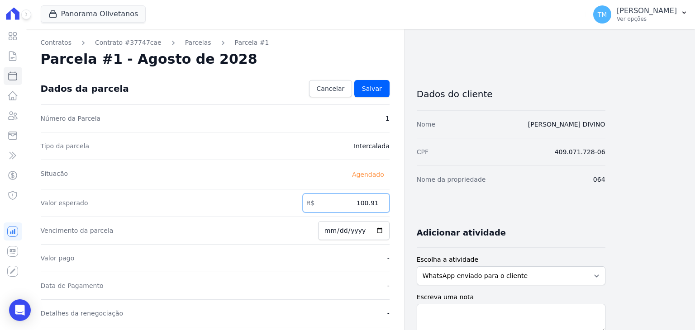
drag, startPoint x: 365, startPoint y: 202, endPoint x: 400, endPoint y: 205, distance: 34.5
click at [400, 205] on div "Contratos Contrato #37747cae Parcelas Parcela #1 Parcela #1 - Agosto de 2028 Co…" at bounding box center [215, 319] width 378 height 581
type input "100"
click at [369, 86] on span "Salvar" at bounding box center [372, 88] width 20 height 9
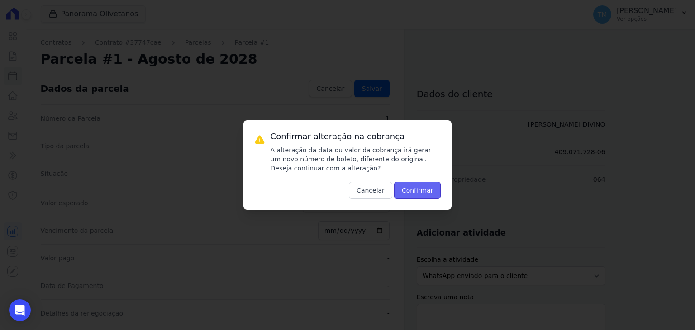
click at [425, 198] on button "Confirmar" at bounding box center [417, 190] width 47 height 17
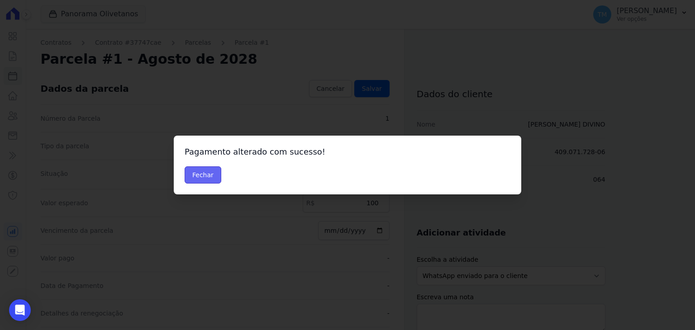
click at [210, 181] on button "Fechar" at bounding box center [203, 175] width 37 height 17
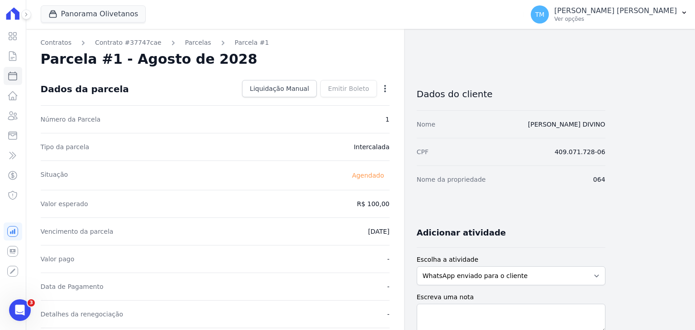
click at [197, 40] on ol "Contratos Contrato #37747cae [GEOGRAPHIC_DATA] Parcela #1" at bounding box center [155, 43] width 229 height 10
click at [194, 42] on link "Parcelas" at bounding box center [198, 43] width 26 height 10
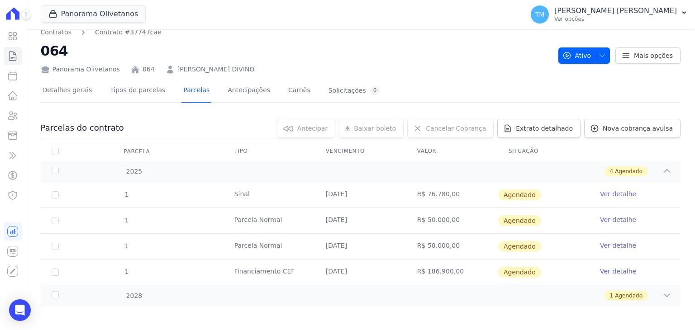
scroll to position [11, 0]
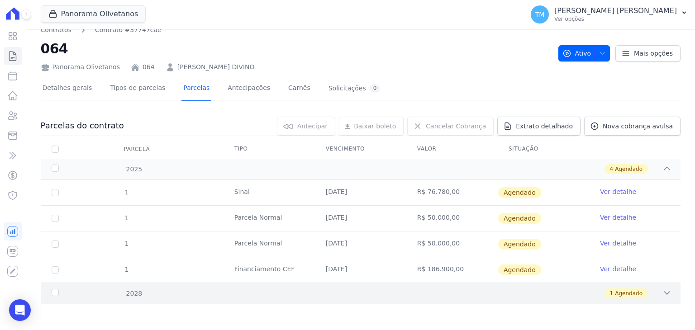
click at [637, 294] on div "1 Agendado" at bounding box center [626, 294] width 43 height 10
click at [666, 19] on p "Ver opções" at bounding box center [615, 18] width 123 height 7
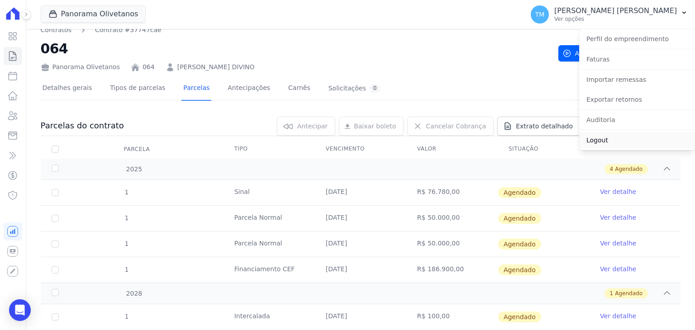
click at [596, 139] on link "Logout" at bounding box center [637, 140] width 116 height 16
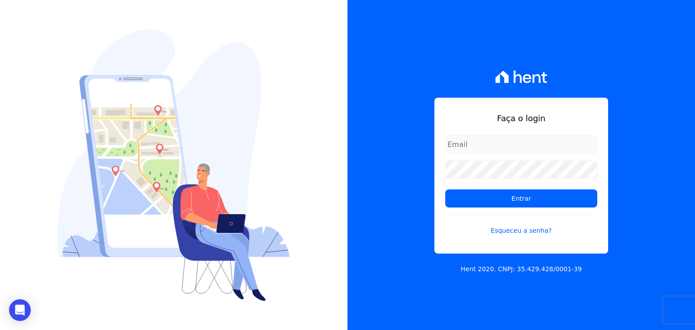
type input "[EMAIL_ADDRESS][DOMAIN_NAME]"
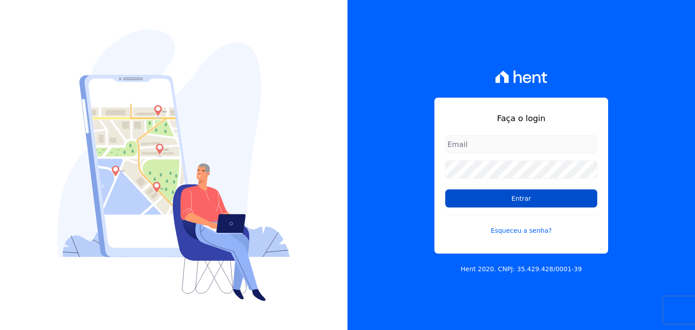
type input "[EMAIL_ADDRESS][DOMAIN_NAME]"
click at [469, 195] on input "Entrar" at bounding box center [521, 199] width 152 height 18
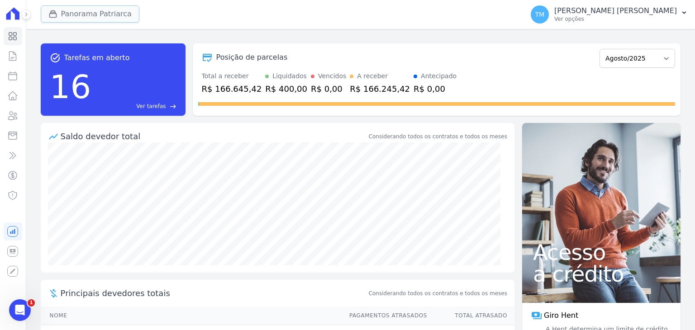
click at [96, 16] on button "Panorama Patriarca" at bounding box center [90, 13] width 99 height 17
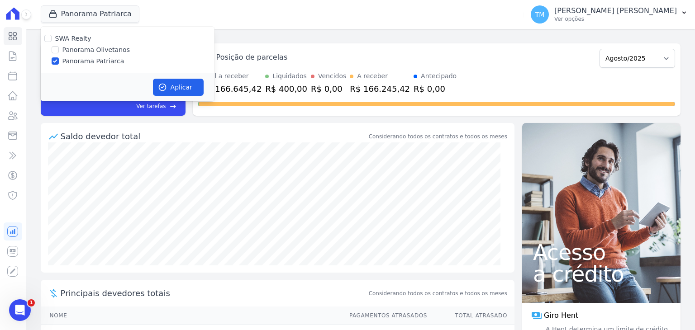
click at [106, 55] on div "SWA Realty Panorama Olivetanos Panorama [PERSON_NAME]" at bounding box center [128, 50] width 174 height 47
click at [95, 51] on label "Panorama Olivetanos" at bounding box center [95, 50] width 67 height 10
click at [59, 51] on input "Panorama Olivetanos" at bounding box center [55, 49] width 7 height 7
checkbox input "true"
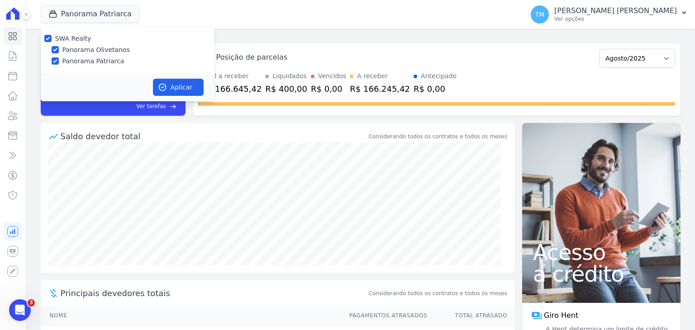
click at [95, 63] on label "Panorama Patriarca" at bounding box center [93, 62] width 62 height 10
click at [59, 63] on input "Panorama Patriarca" at bounding box center [55, 60] width 7 height 7
checkbox input "false"
click at [175, 84] on button "Aplicar" at bounding box center [178, 87] width 51 height 17
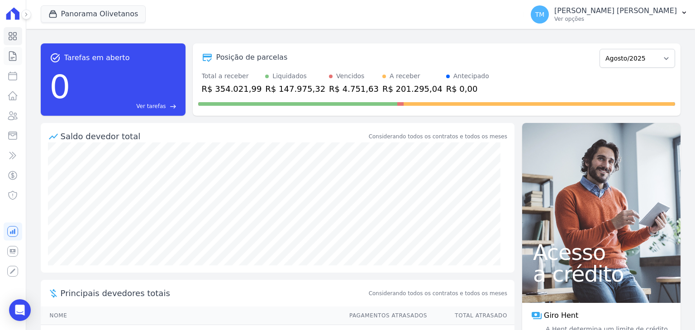
click at [13, 59] on icon at bounding box center [12, 56] width 11 height 11
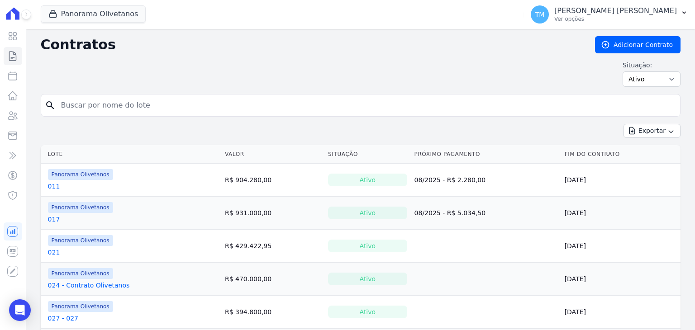
click at [261, 108] on input "search" at bounding box center [366, 105] width 621 height 18
type input "058"
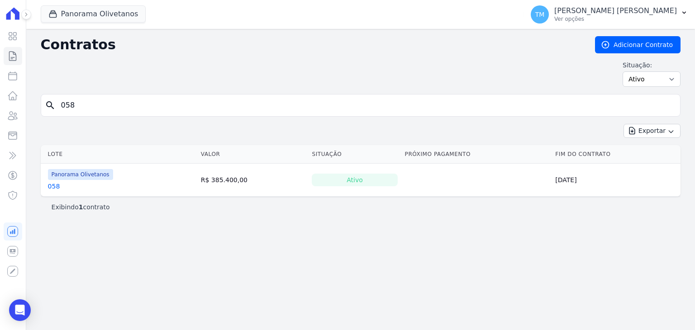
click at [48, 184] on link "058" at bounding box center [54, 186] width 12 height 9
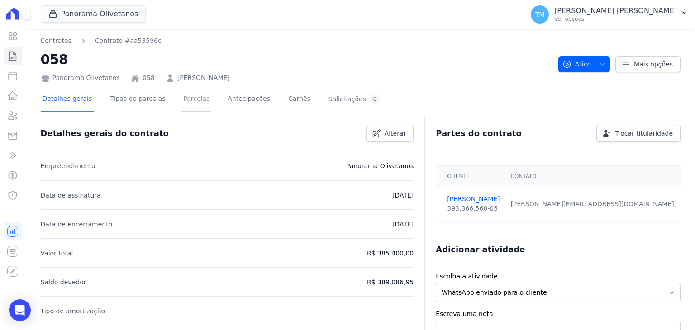
click at [181, 107] on link "Parcelas" at bounding box center [196, 100] width 30 height 24
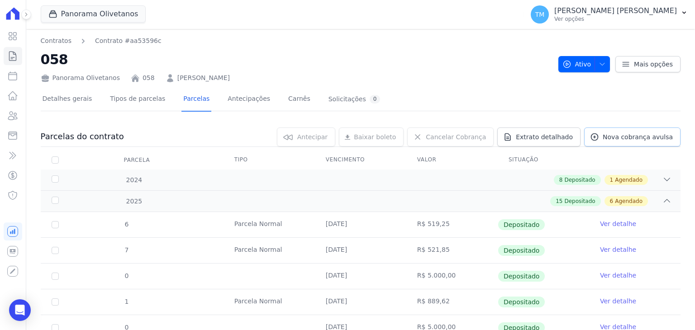
click at [644, 140] on span "Nova cobrança avulsa" at bounding box center [638, 137] width 70 height 9
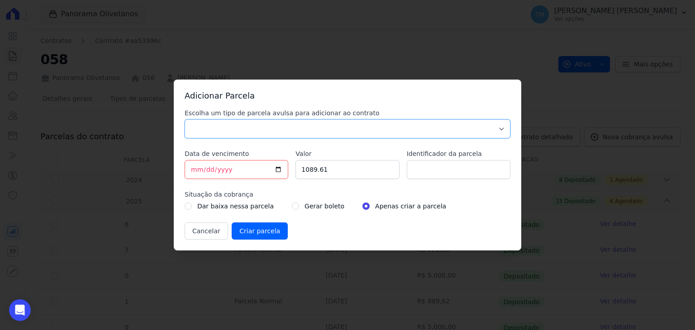
click at [267, 126] on select "Parcela Normal Sinal Caução Intercalada Chaves Pré Chaves Pós Chaves Taxas Quit…" at bounding box center [348, 128] width 326 height 19
click at [508, 67] on div "Adicionar Parcela Escolha um tipo de parcela avulsa para adicionar ao contrato …" at bounding box center [347, 165] width 695 height 330
click at [217, 231] on button "Cancelar" at bounding box center [206, 231] width 43 height 17
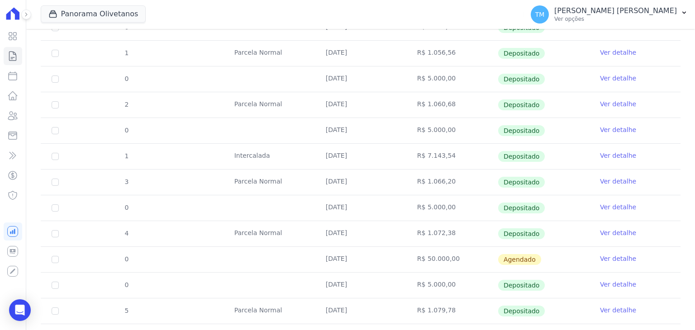
scroll to position [317, 0]
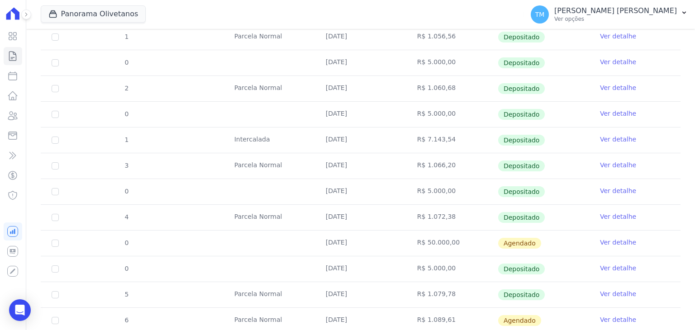
click at [435, 191] on td "R$ 5.000,00" at bounding box center [451, 191] width 91 height 25
click at [606, 192] on link "Ver detalhe" at bounding box center [618, 190] width 36 height 9
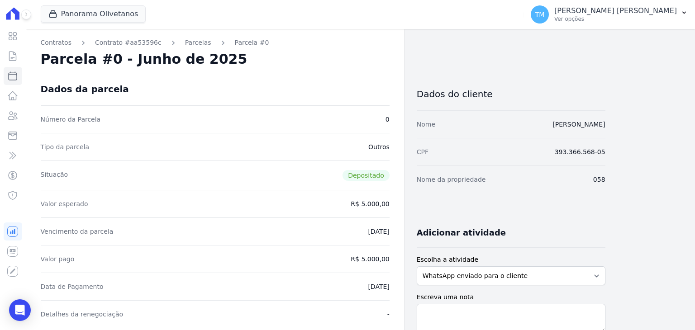
click at [185, 42] on link "Parcelas" at bounding box center [198, 43] width 26 height 10
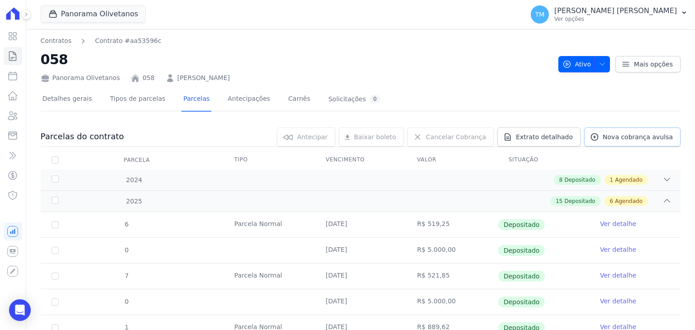
click at [620, 140] on span "Nova cobrança avulsa" at bounding box center [638, 137] width 70 height 9
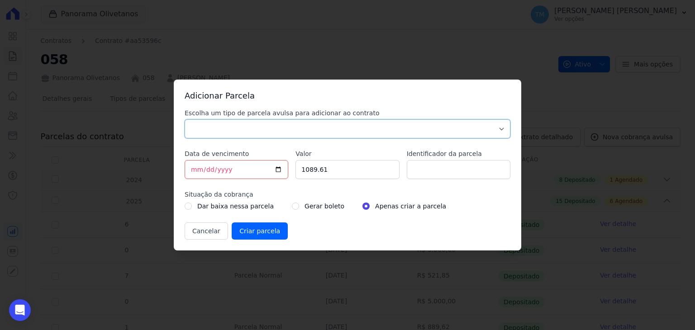
click at [366, 129] on select "Parcela Normal Sinal Caução Intercalada Chaves Pré Chaves Pós Chaves Taxas Quit…" at bounding box center [348, 128] width 326 height 19
select select "others"
click at [185, 119] on select "Parcela Normal Sinal Caução Intercalada Chaves Pré Chaves Pós Chaves Taxas Quit…" at bounding box center [348, 128] width 326 height 19
click at [279, 168] on input "[DATE]" at bounding box center [237, 169] width 104 height 19
type input "[DATE]"
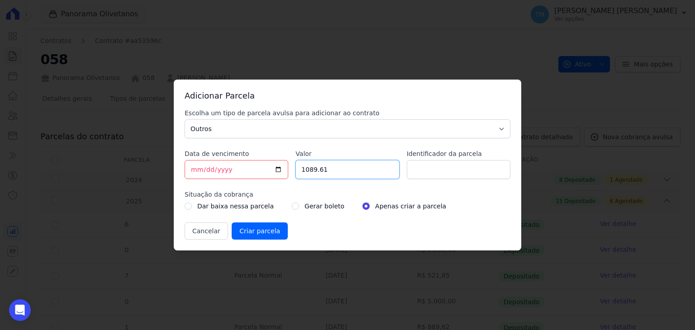
click at [360, 173] on input "1089.61" at bounding box center [348, 169] width 104 height 19
click at [339, 176] on input "1089.61" at bounding box center [348, 169] width 104 height 19
drag, startPoint x: 342, startPoint y: 169, endPoint x: 291, endPoint y: 170, distance: 51.1
click at [291, 170] on div "Escolha um tipo de parcela avulsa para adicionar ao contrato Parcela Normal Sin…" at bounding box center [348, 174] width 326 height 131
type input "5000"
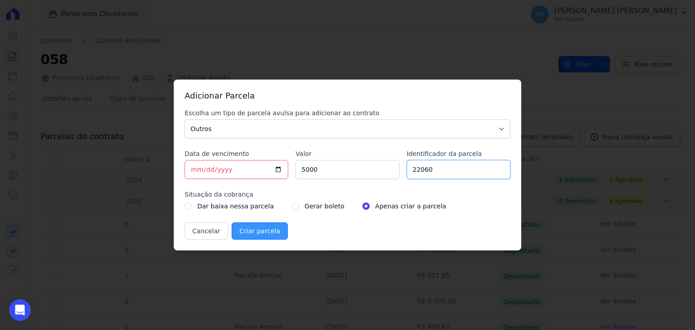
type input "22060"
click at [254, 232] on input "Criar parcela" at bounding box center [260, 231] width 56 height 17
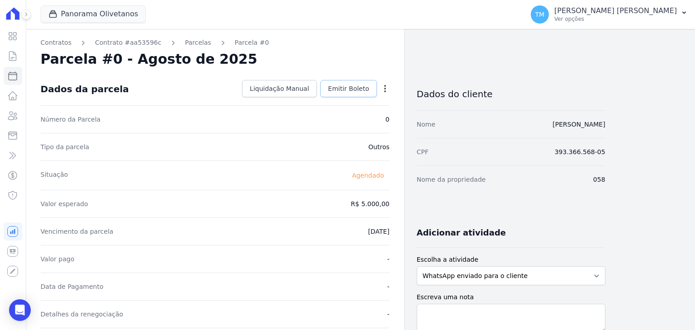
click at [357, 94] on link "Emitir Boleto" at bounding box center [348, 88] width 57 height 17
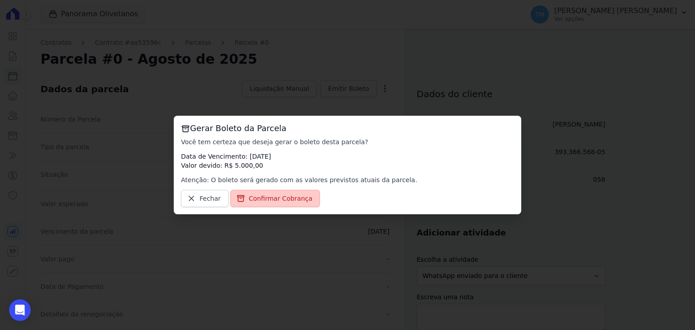
click at [293, 200] on span "Confirmar Cobrança" at bounding box center [281, 198] width 64 height 9
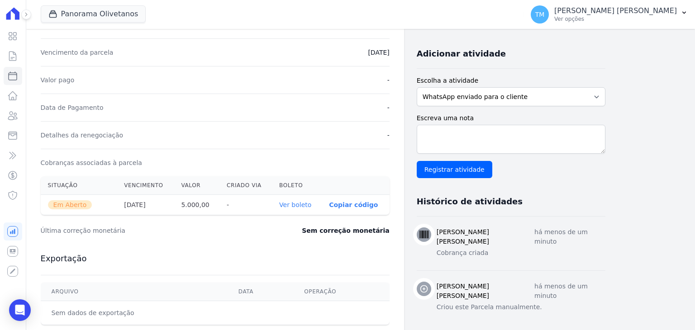
scroll to position [181, 0]
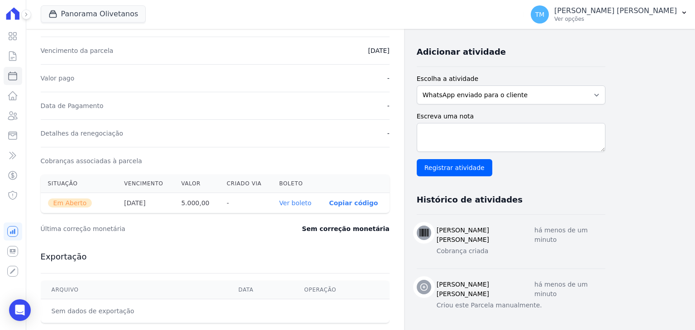
click at [303, 203] on link "Ver boleto" at bounding box center [295, 203] width 32 height 7
click at [670, 14] on p "[PERSON_NAME] [PERSON_NAME]" at bounding box center [615, 10] width 123 height 9
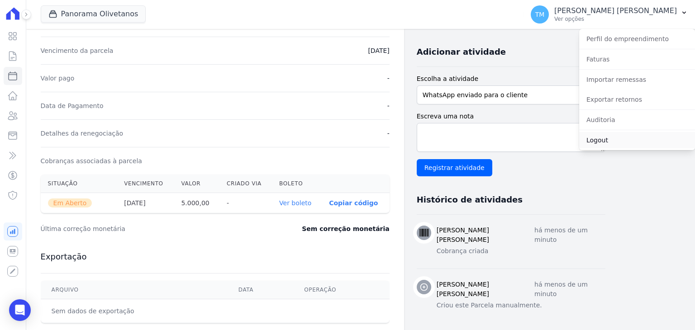
click at [606, 143] on link "Logout" at bounding box center [637, 140] width 116 height 16
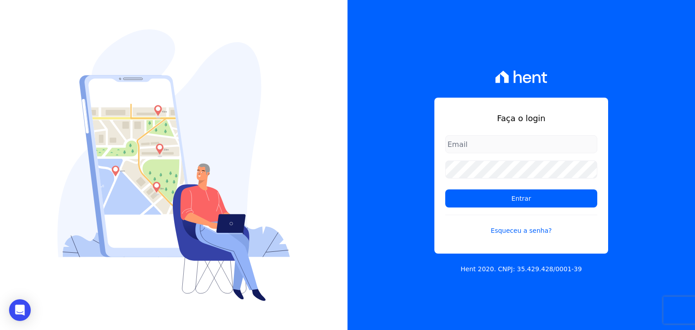
type input "[EMAIL_ADDRESS][DOMAIN_NAME]"
